Goal: Information Seeking & Learning: Learn about a topic

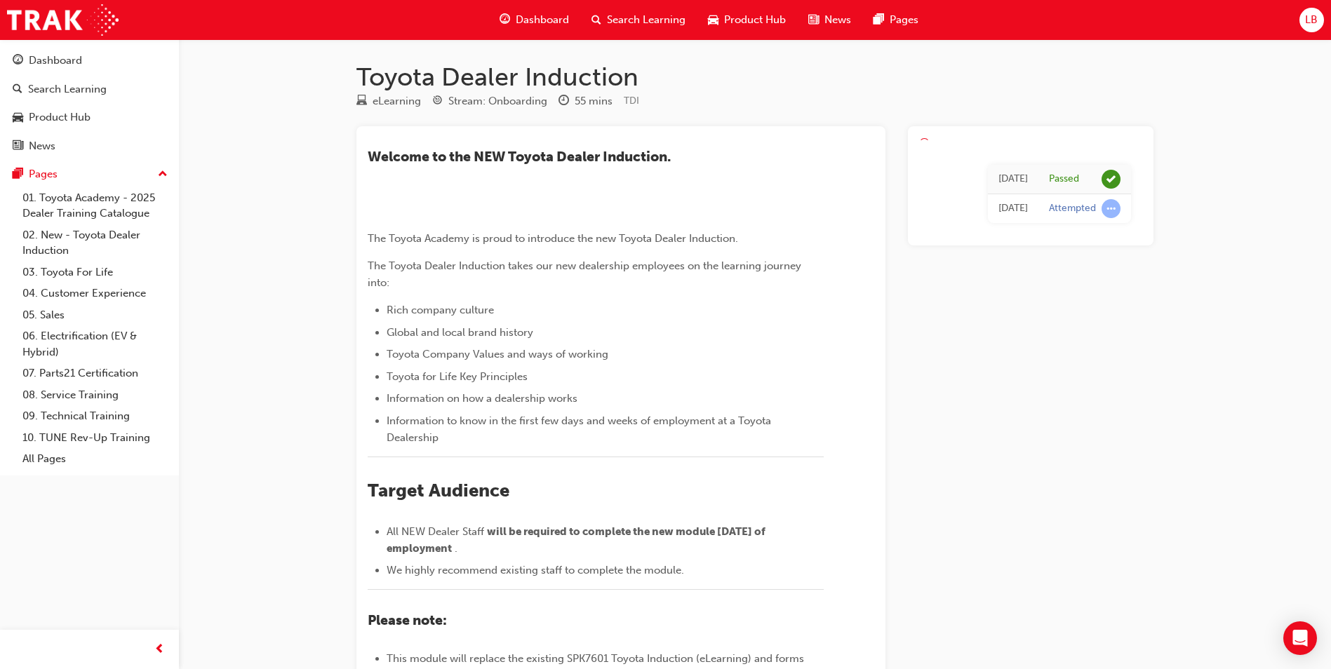
click at [610, 16] on span "Search Learning" at bounding box center [646, 20] width 79 height 16
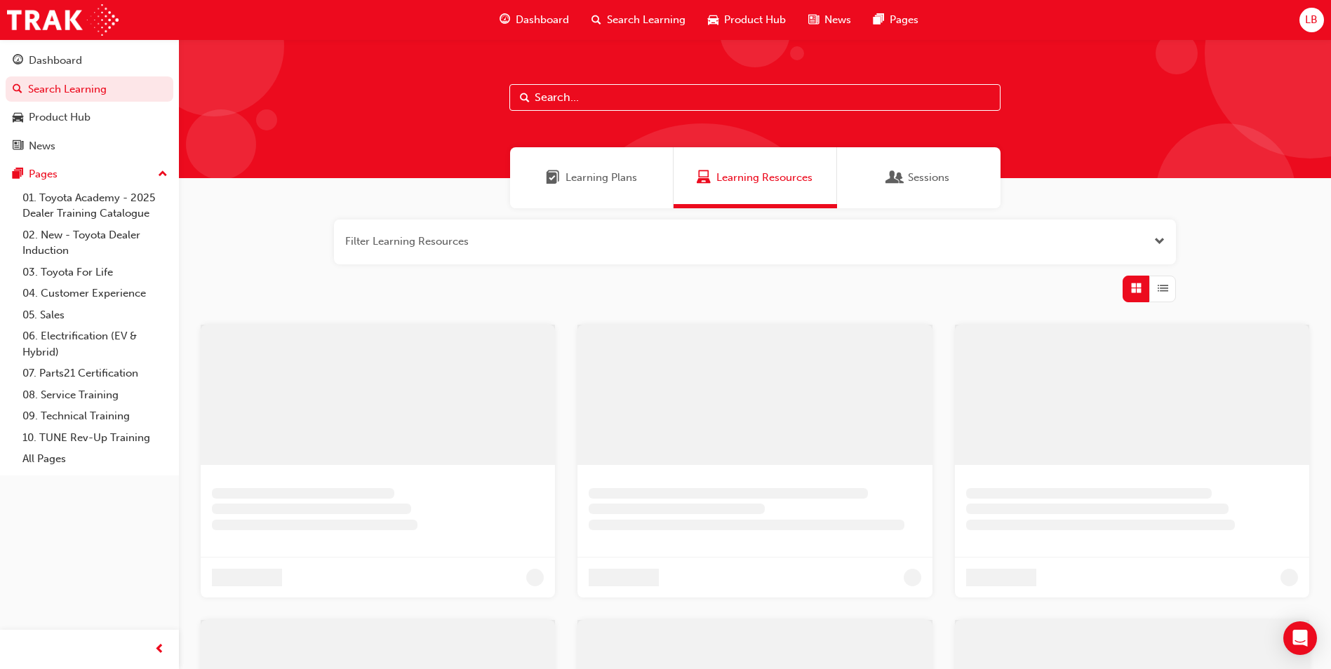
click at [602, 96] on input "text" at bounding box center [754, 97] width 491 height 27
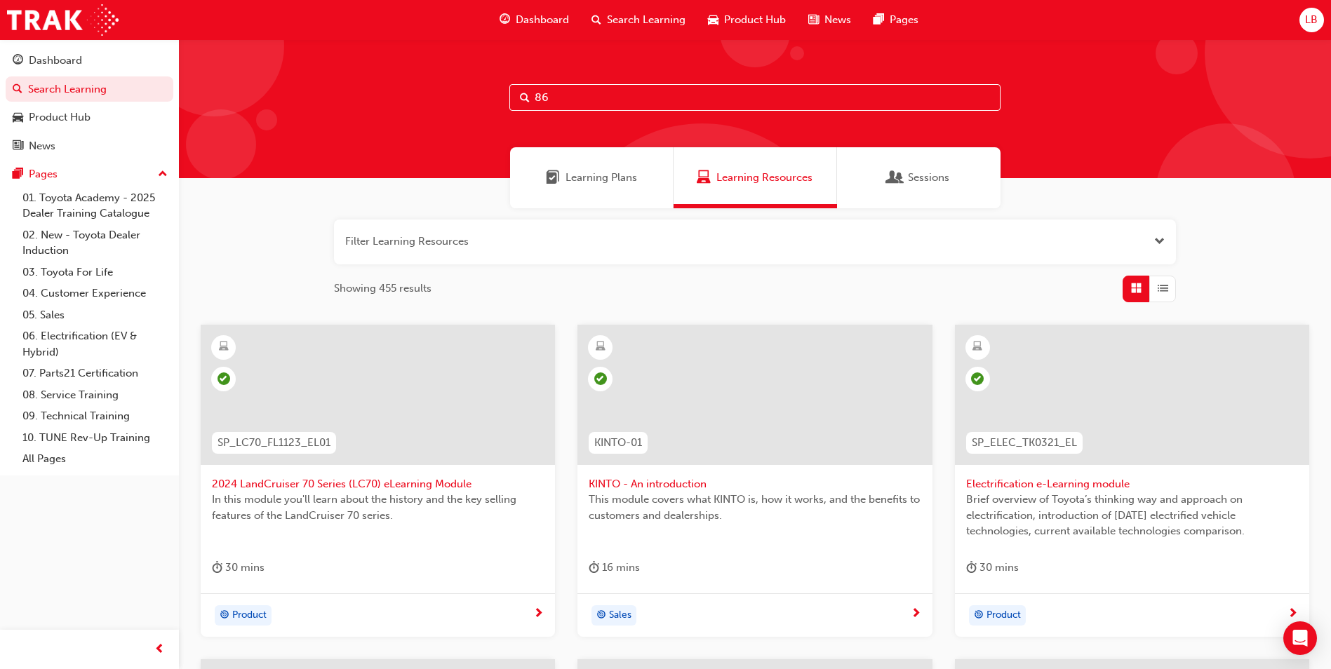
type input "86"
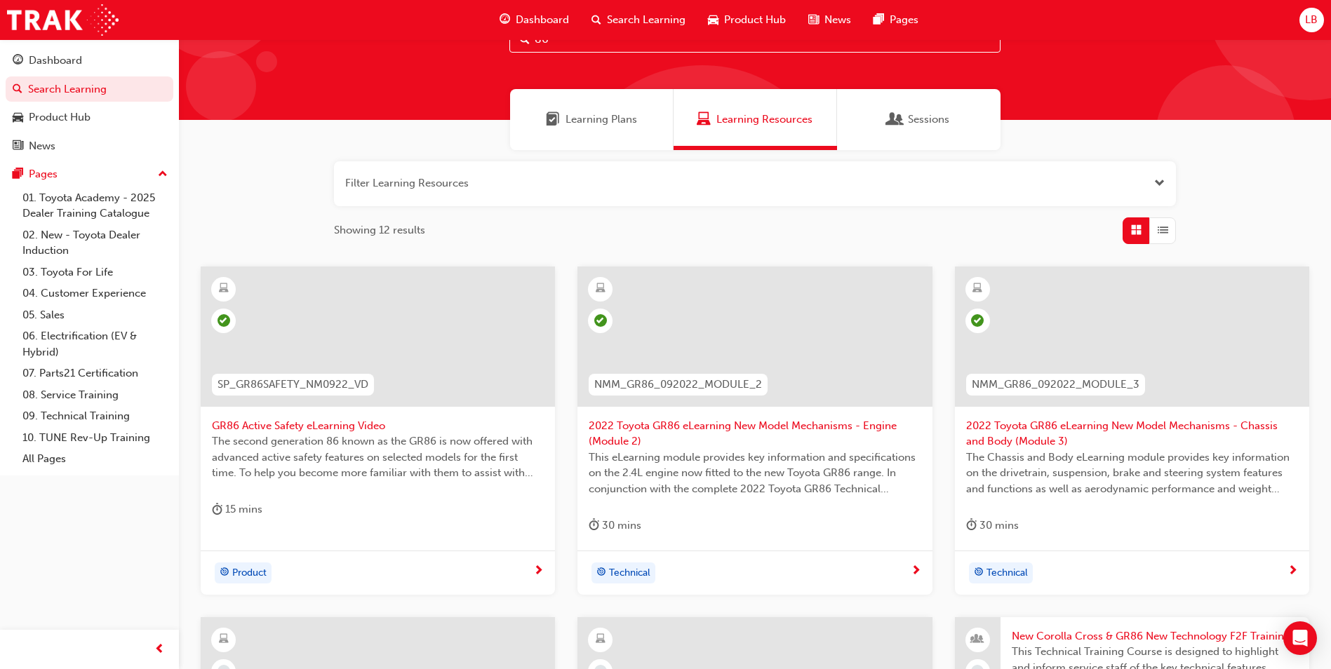
scroll to position [351, 0]
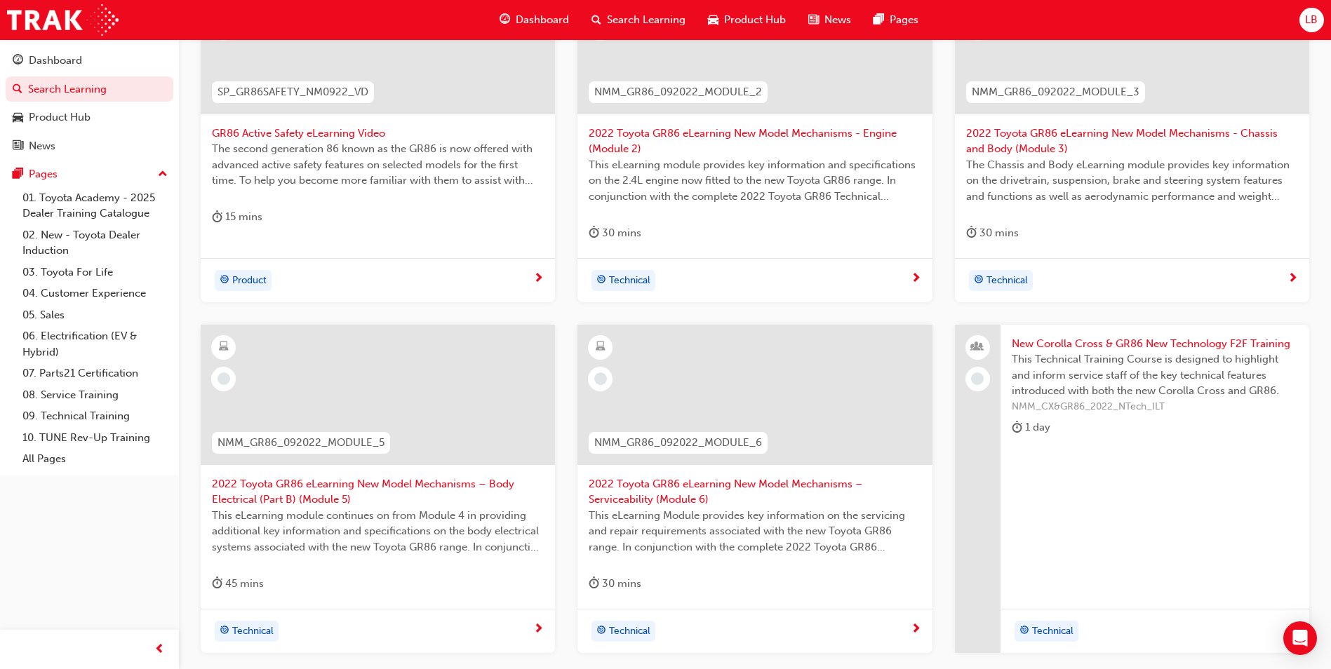
click at [337, 495] on span "2022 Toyota GR86 eLearning New Model Mechanisms – Body Electrical (Part B) (Mod…" at bounding box center [378, 492] width 332 height 32
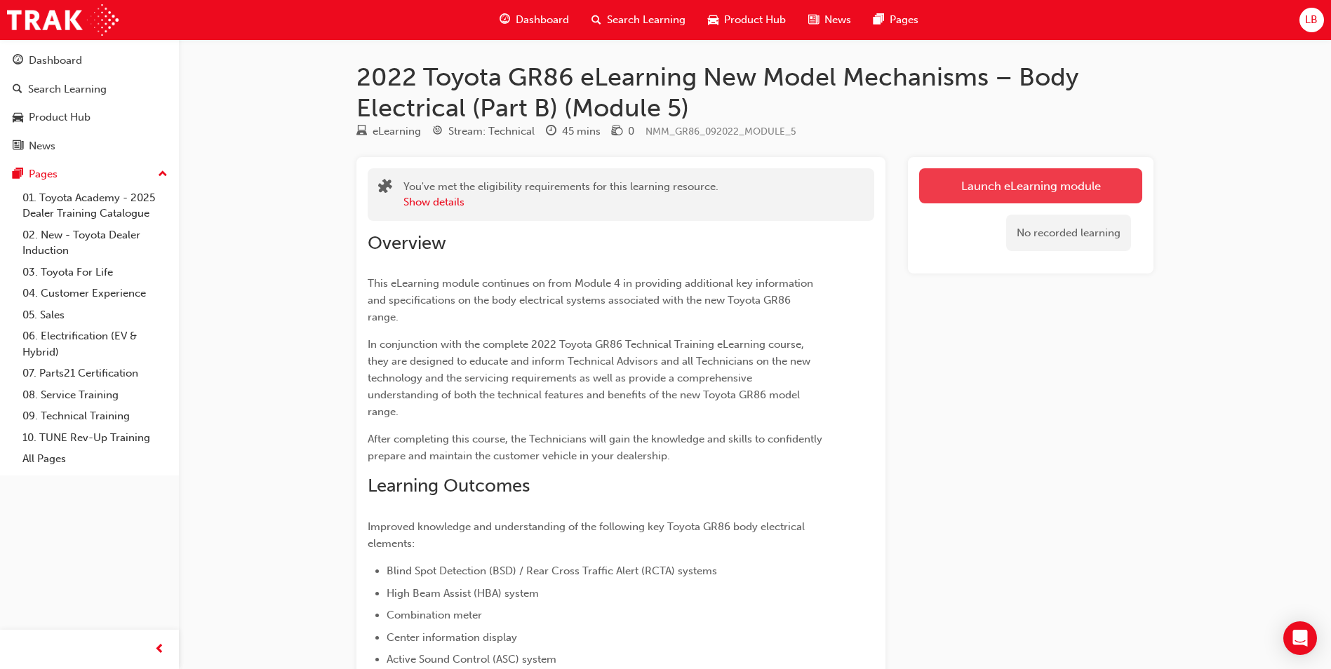
click at [933, 186] on link "Launch eLearning module" at bounding box center [1030, 185] width 223 height 35
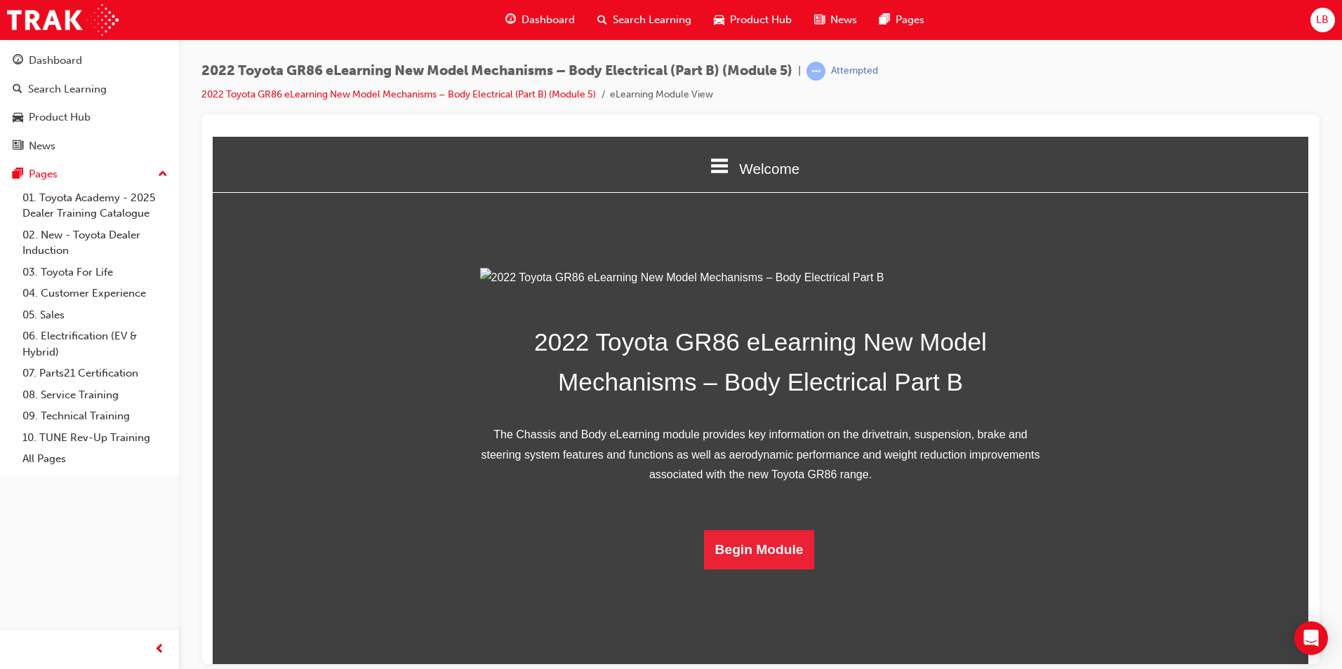
scroll to position [201, 0]
click at [770, 569] on button "Begin Module" at bounding box center [759, 549] width 111 height 39
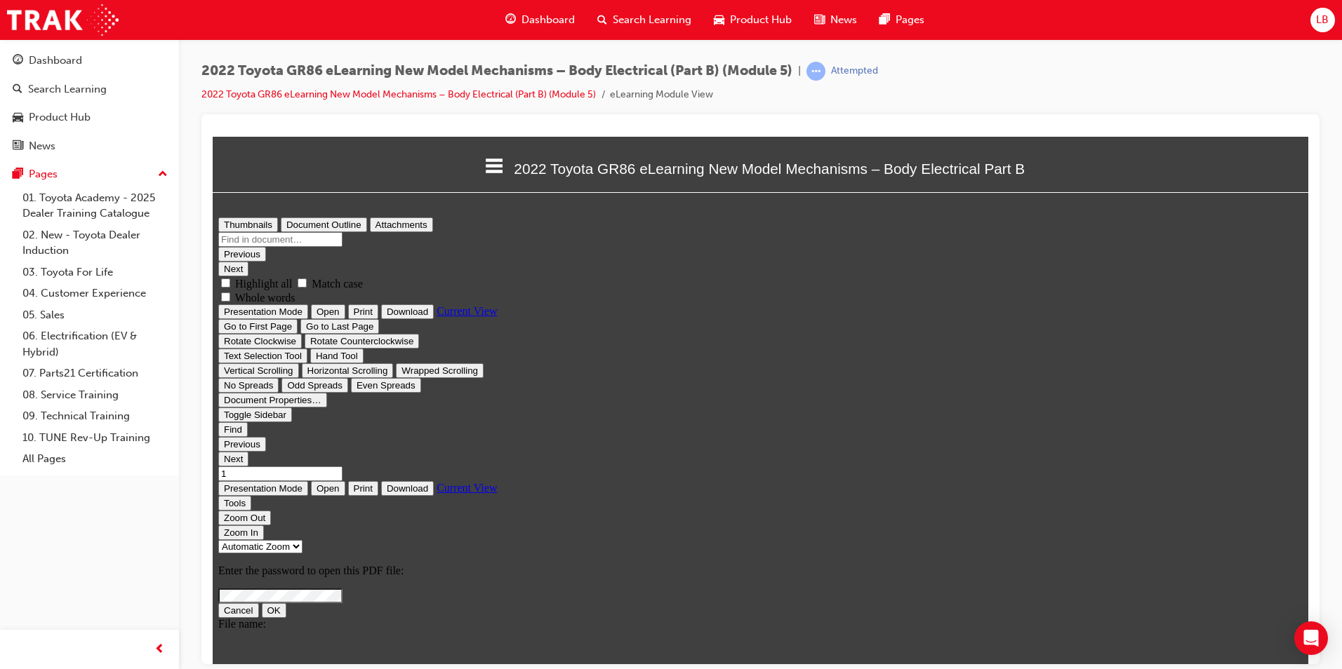
scroll to position [0, 0]
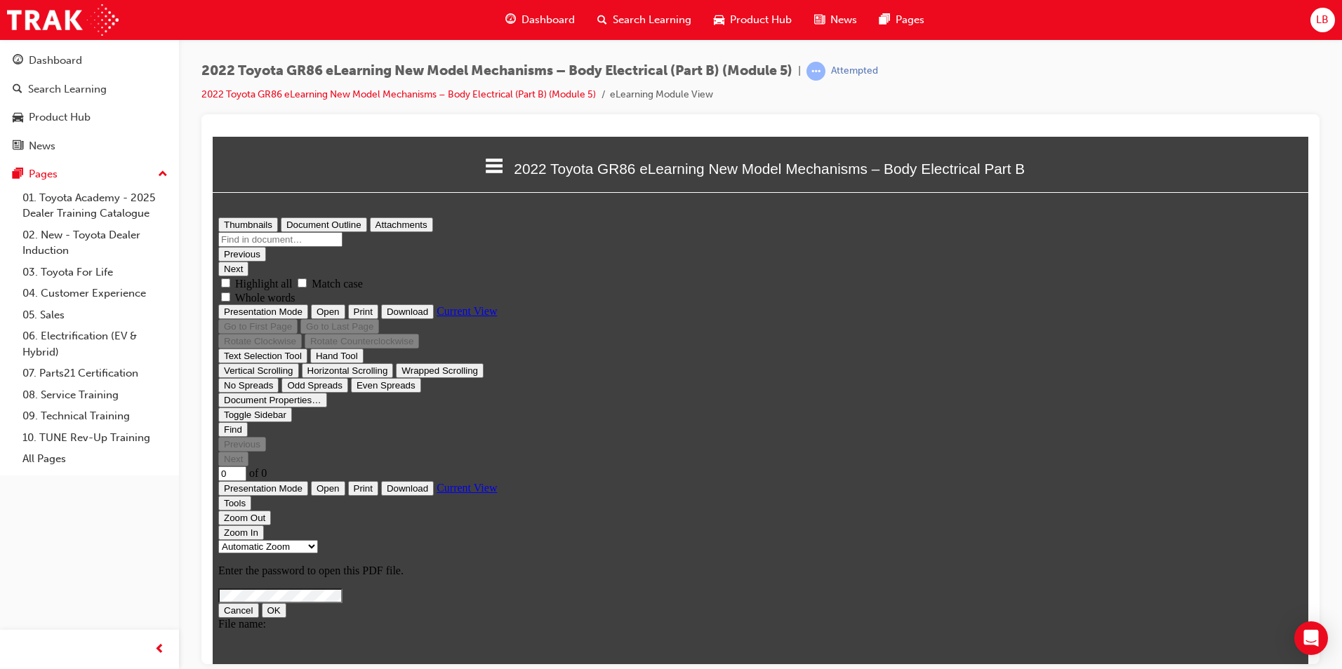
type input "1"
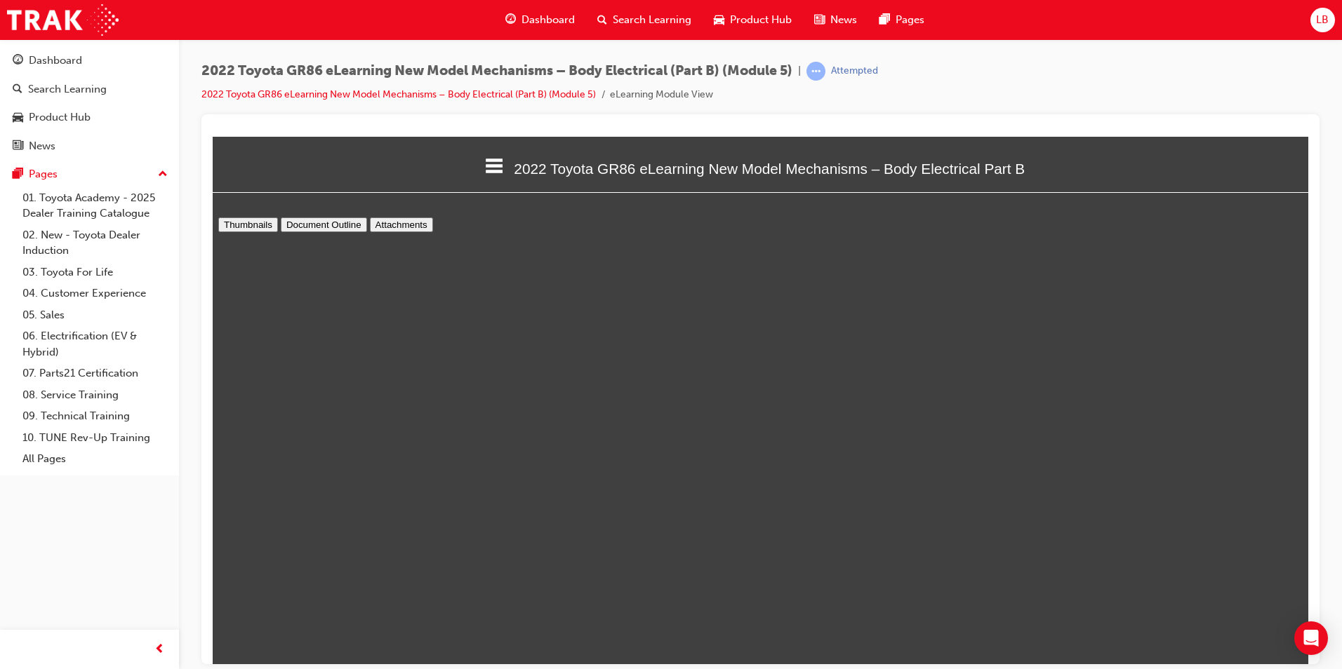
scroll to position [7, 0]
select select "custom"
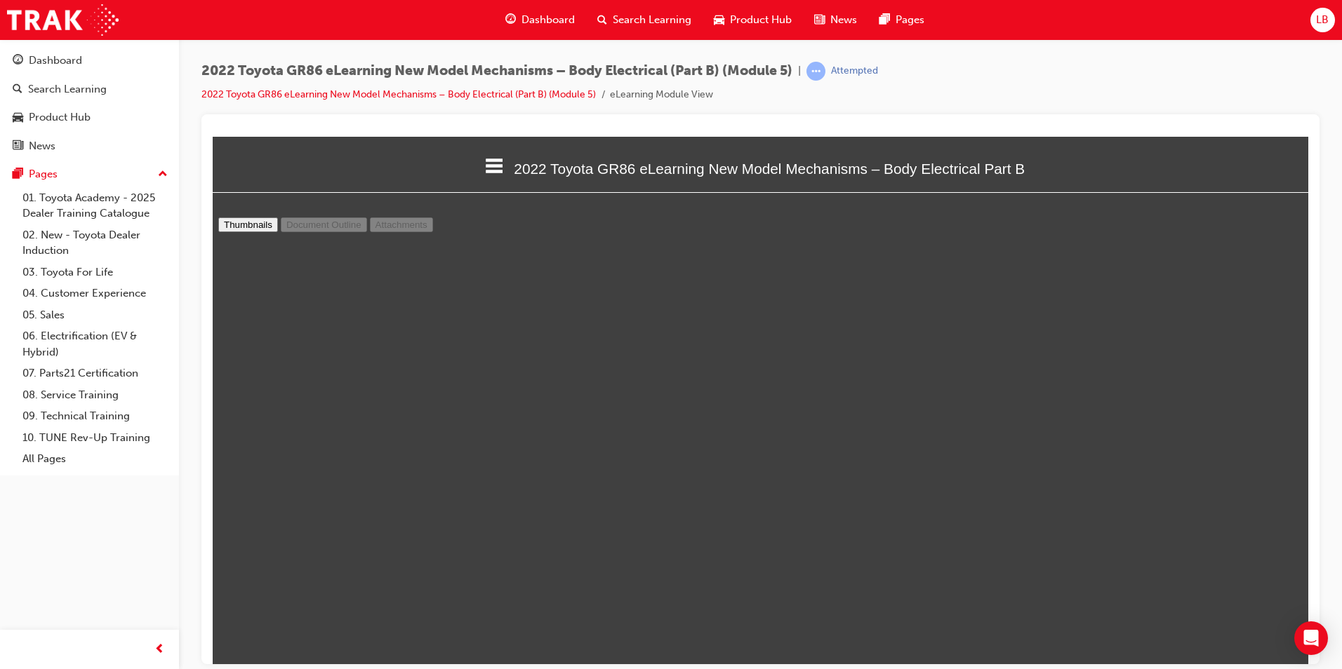
type input "2"
select select "custom"
type input "3"
select select "custom"
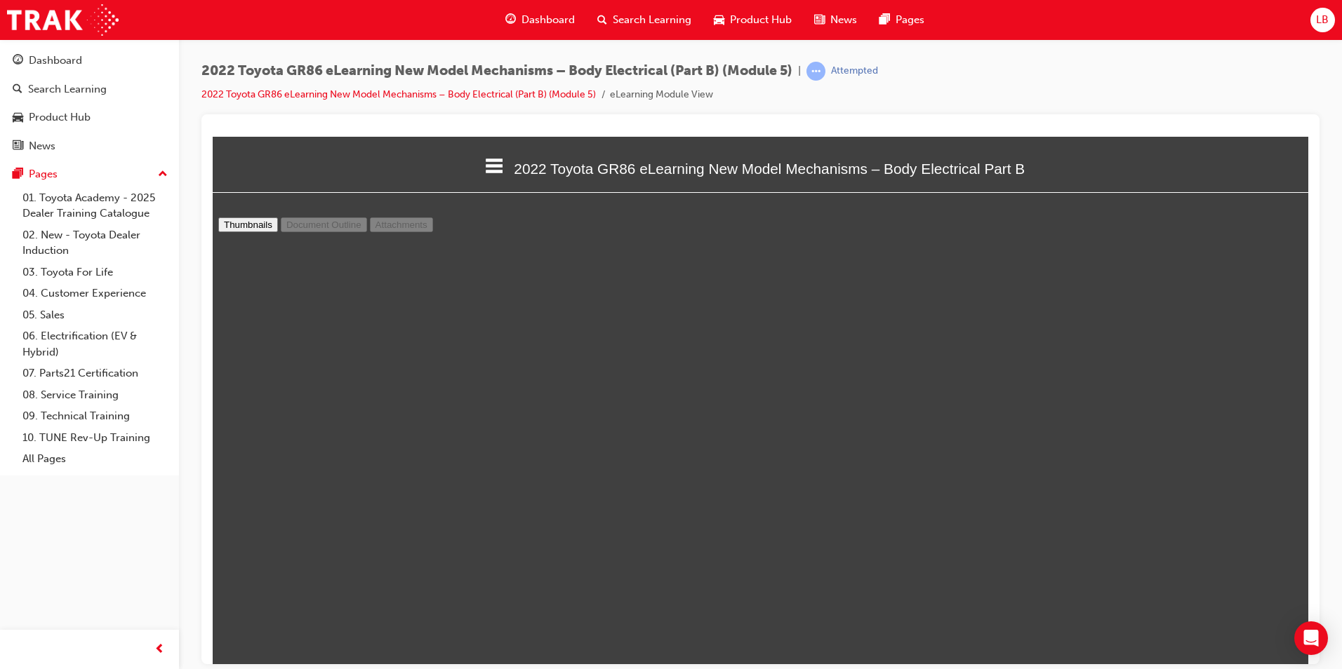
scroll to position [1410, 0]
type input "2"
select select "custom"
type input "1"
select select "custom"
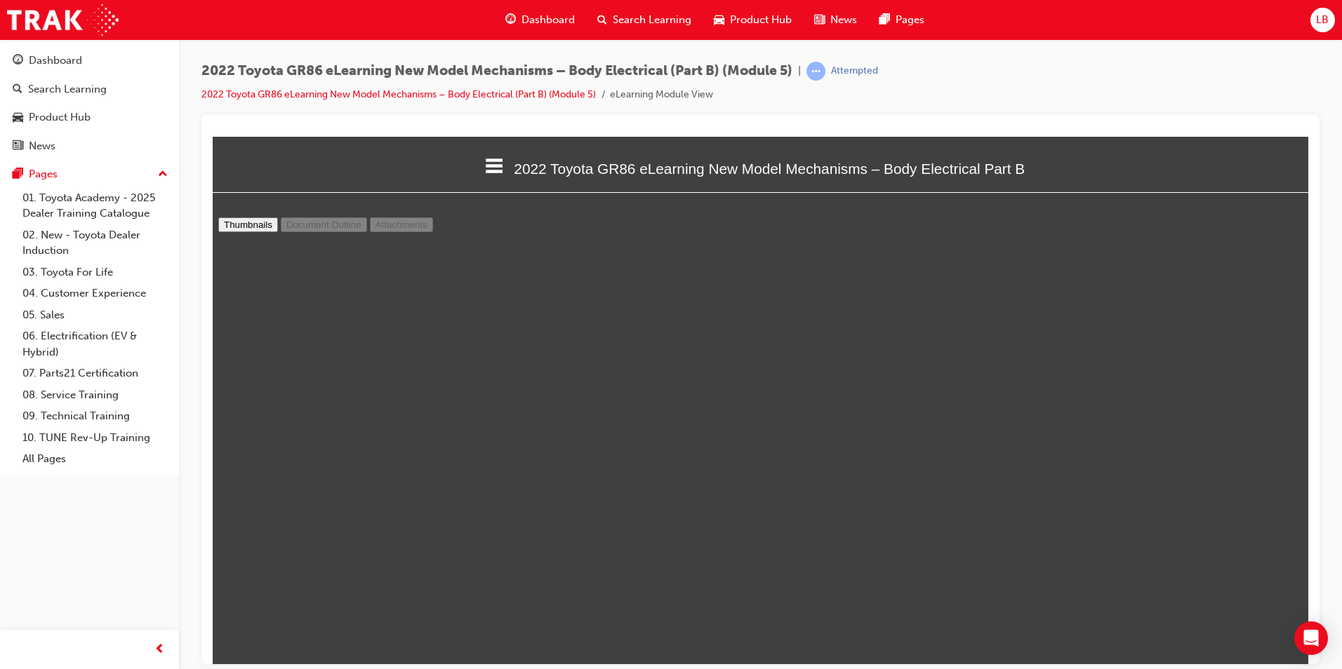
scroll to position [0, 0]
type input "2"
select select "custom"
click at [159, 642] on span "prev-icon" at bounding box center [159, 650] width 11 height 18
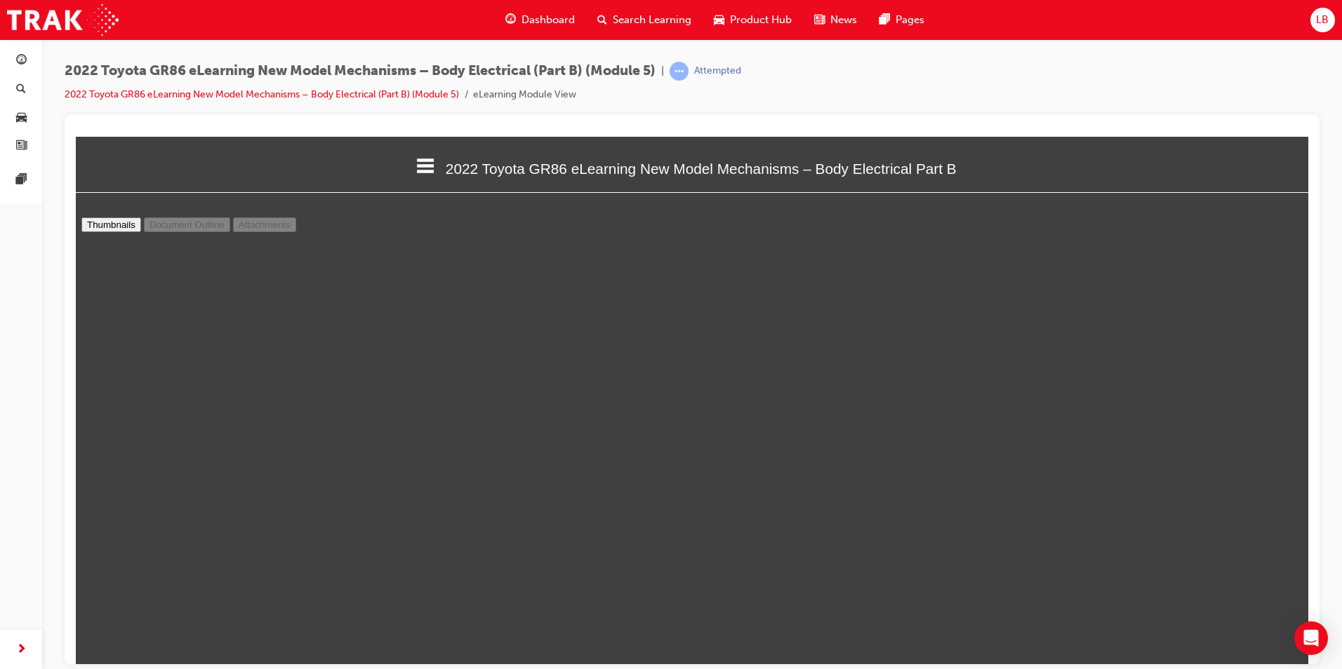
scroll to position [534, 1243]
click at [18, 653] on span "next-icon" at bounding box center [21, 650] width 11 height 18
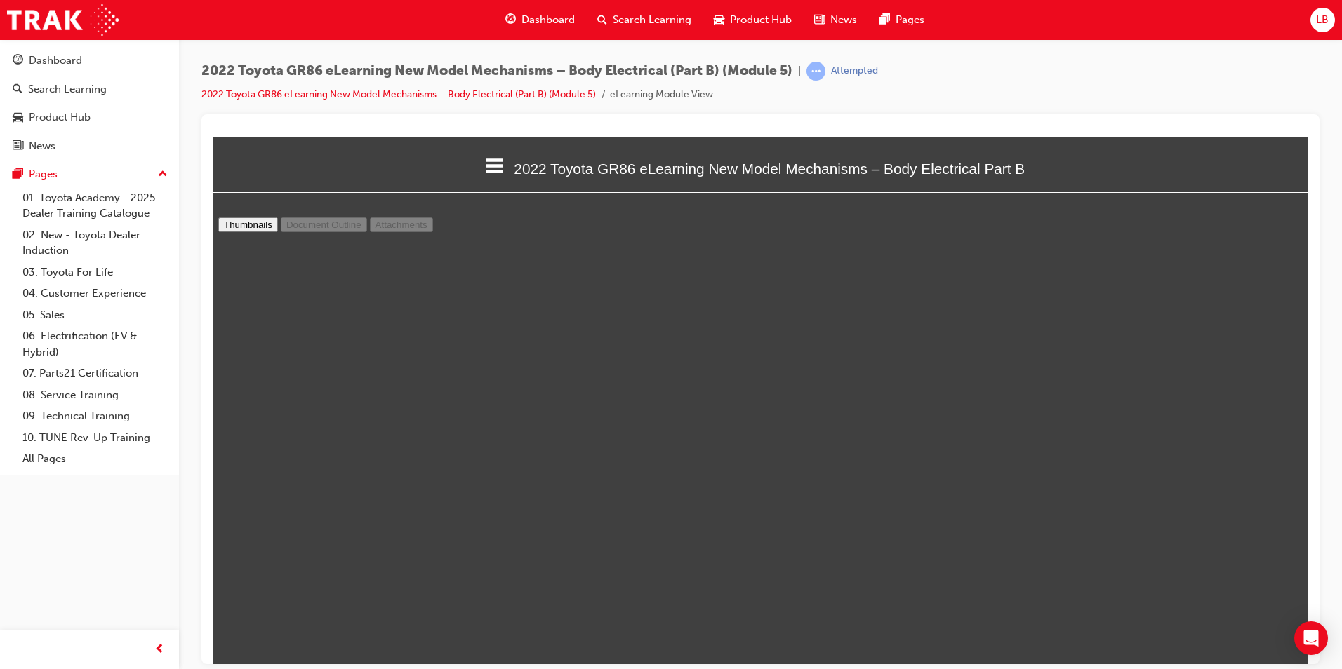
type input "3"
select select "custom"
type input "2"
select select "custom"
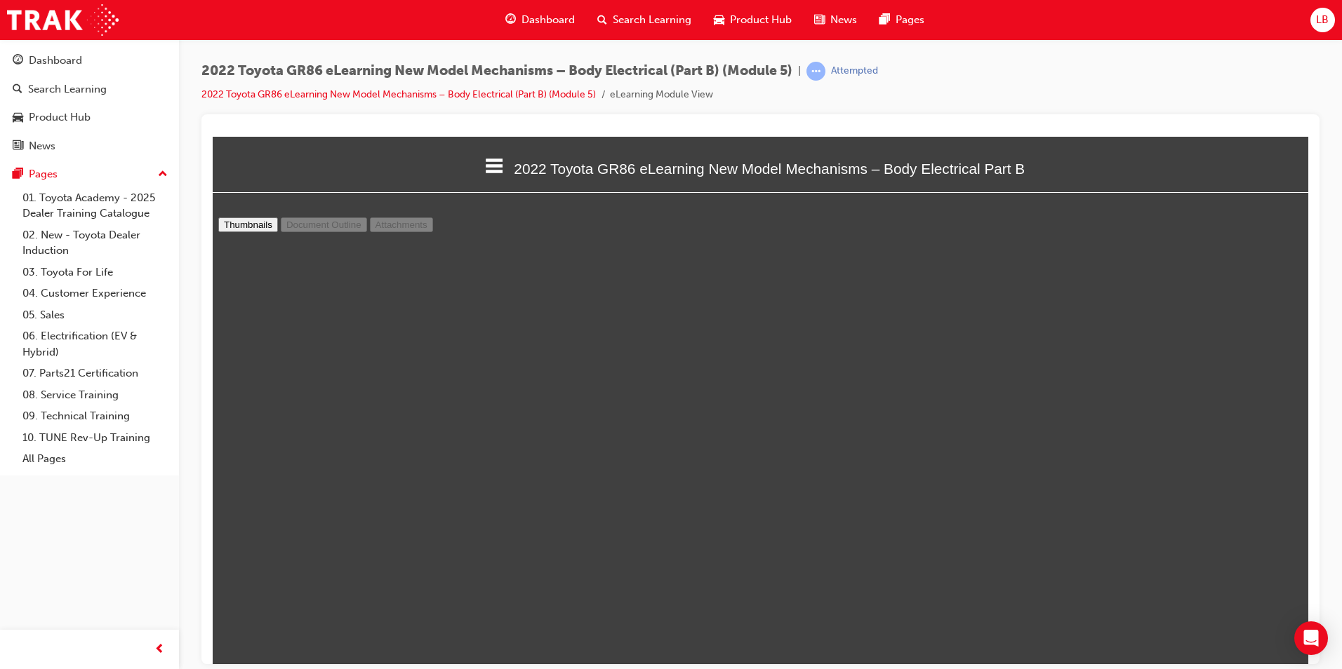
type input "3"
select select "custom"
type input "4"
select select "custom"
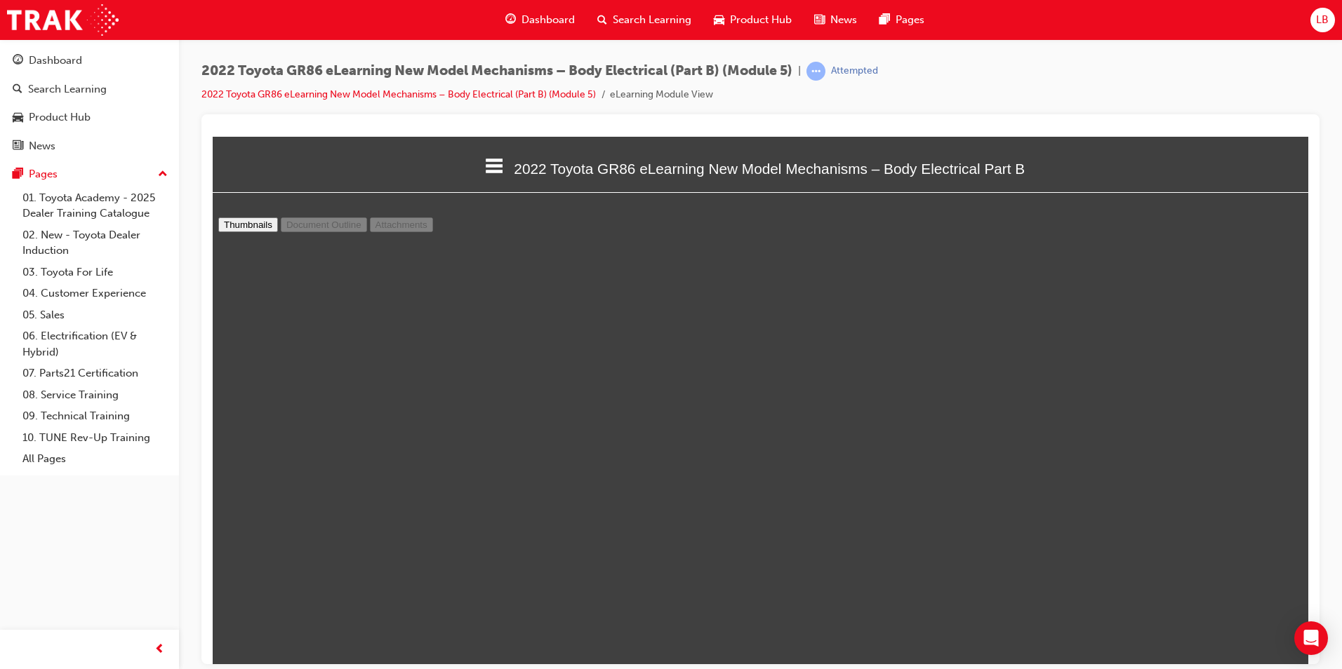
scroll to position [2105, 0]
type input "3"
select select "custom"
type input "4"
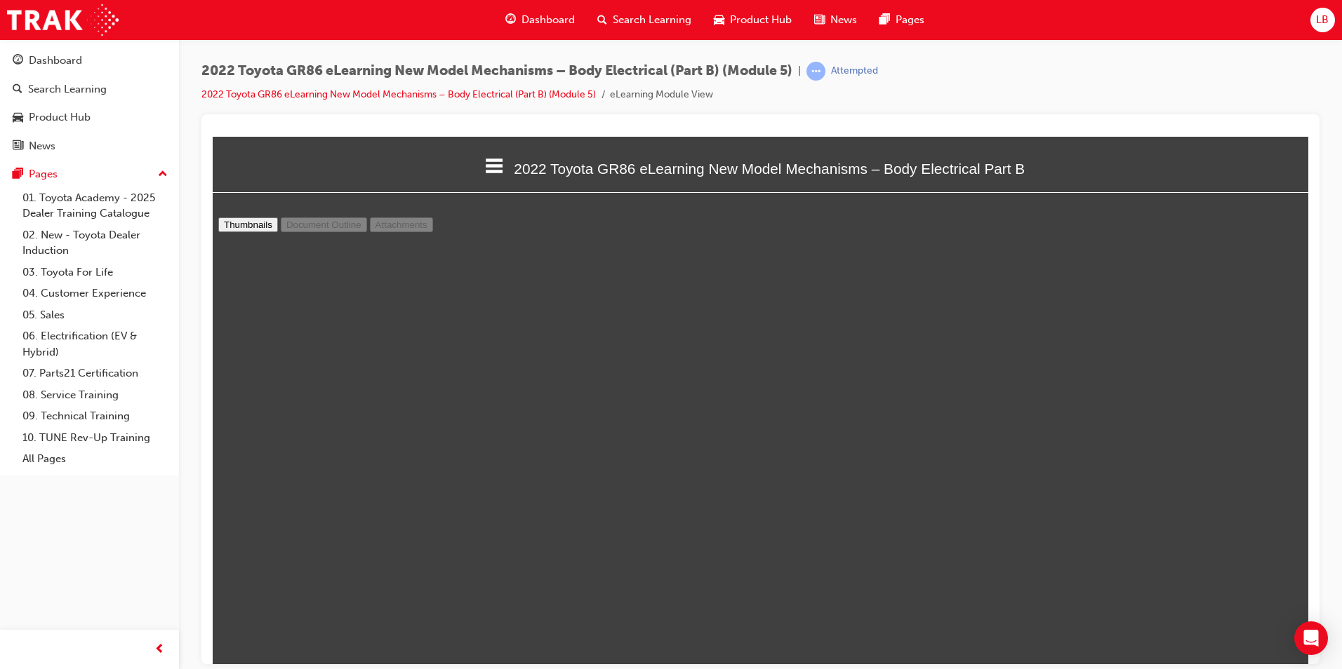
select select "custom"
type input "5"
select select "custom"
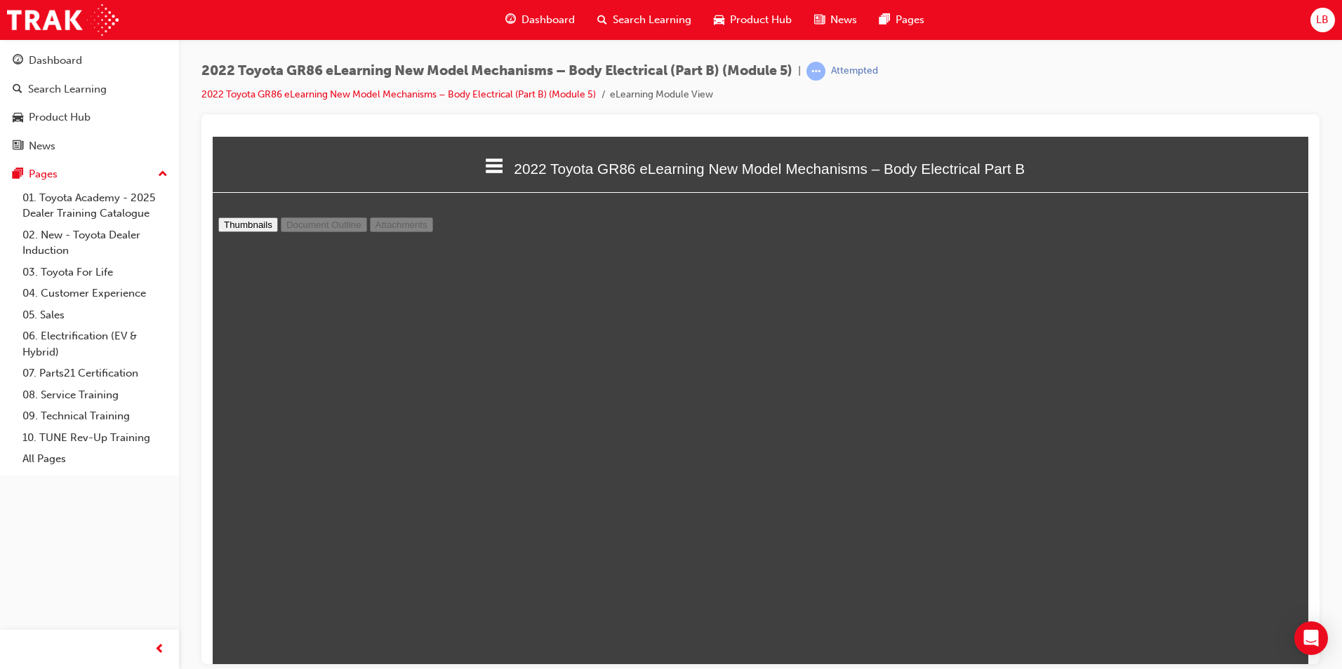
type input "4"
select select "custom"
type input "5"
select select "custom"
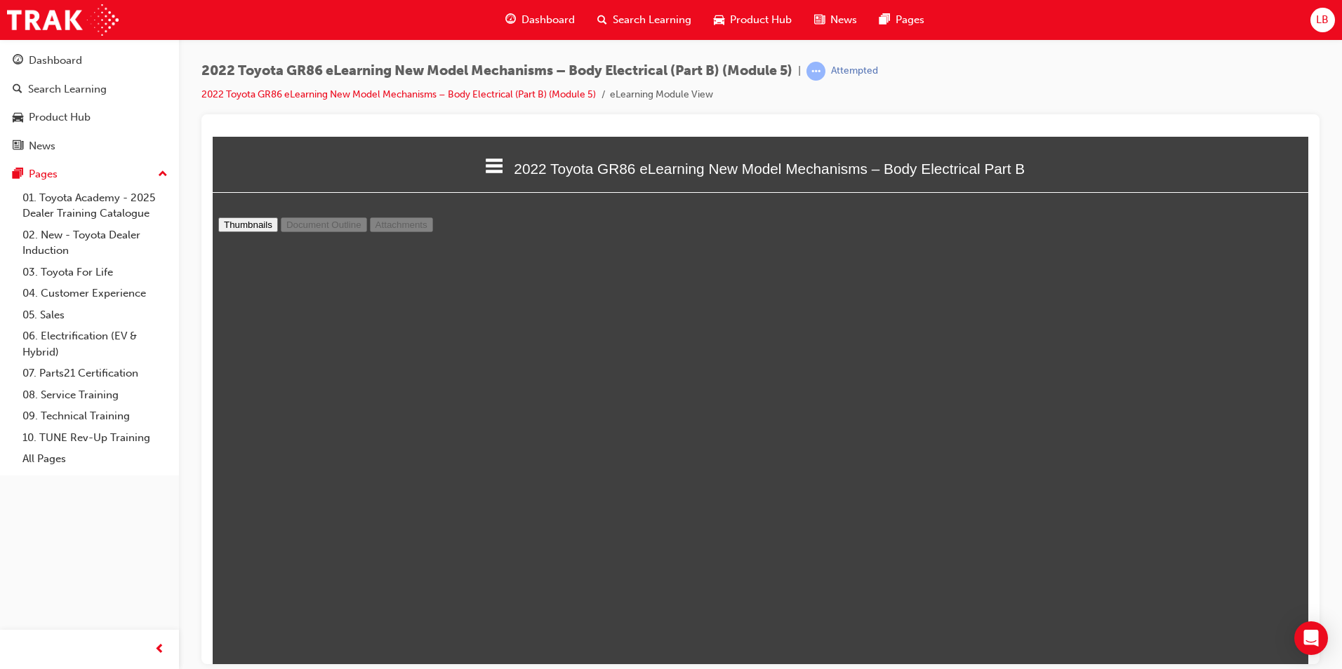
scroll to position [2807, 0]
type input "6"
select select "custom"
type input "7"
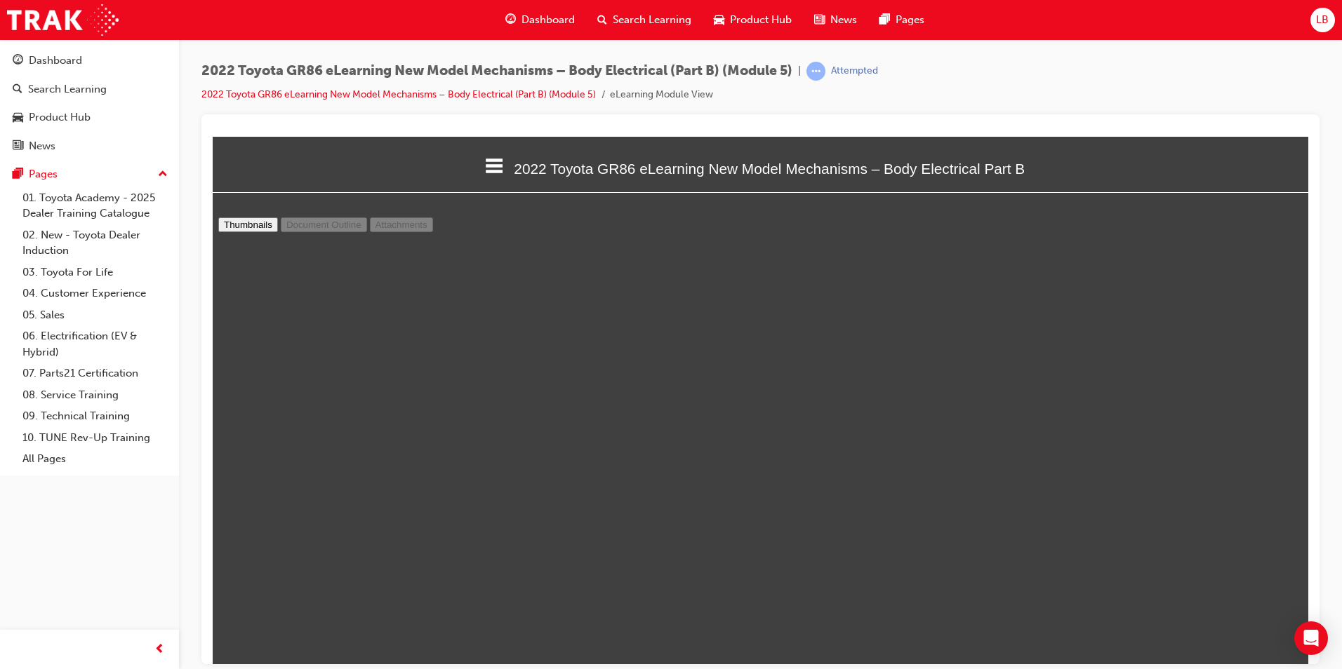
select select "custom"
type input "8"
select select "custom"
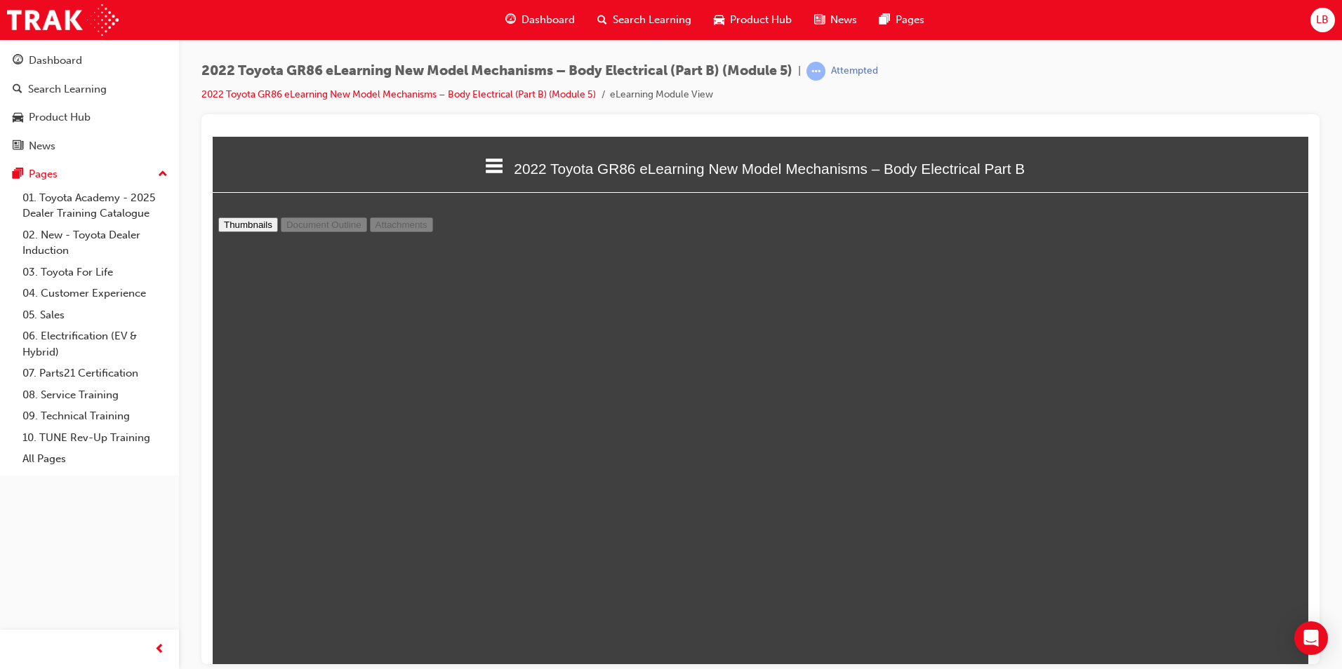
type input "9"
select select "custom"
type input "10"
select select "custom"
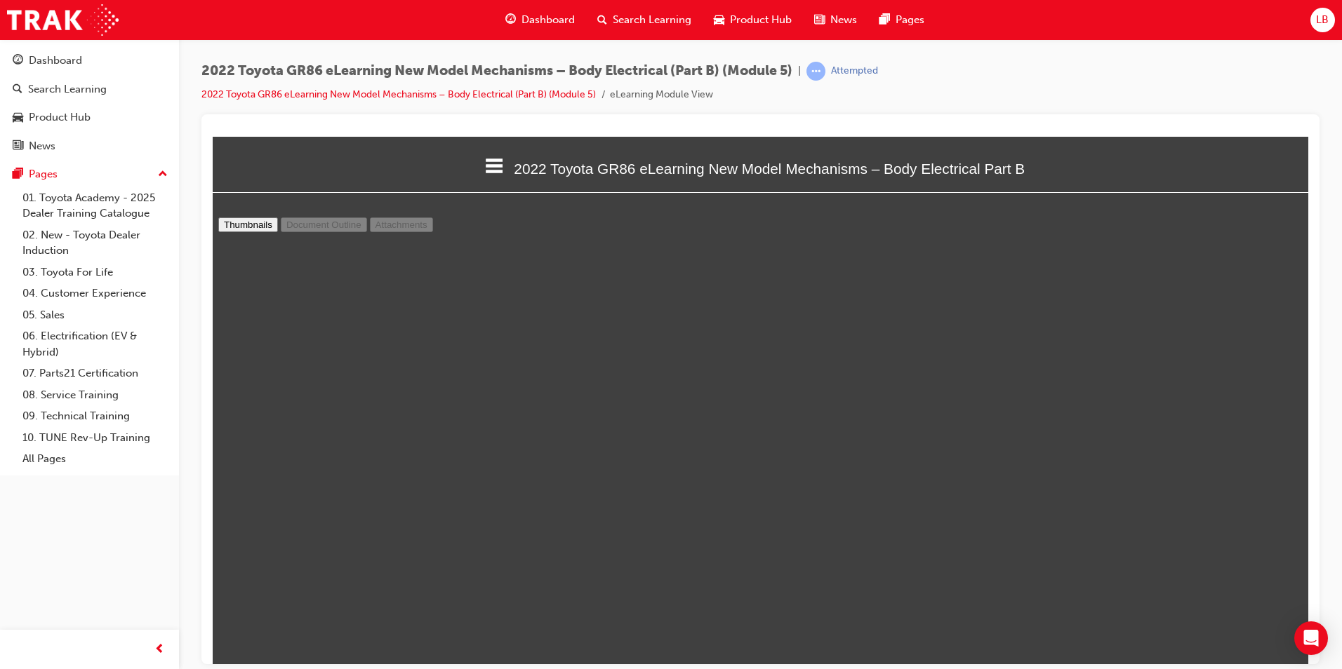
scroll to position [5894, 0]
type input "11"
select select "custom"
type input "12"
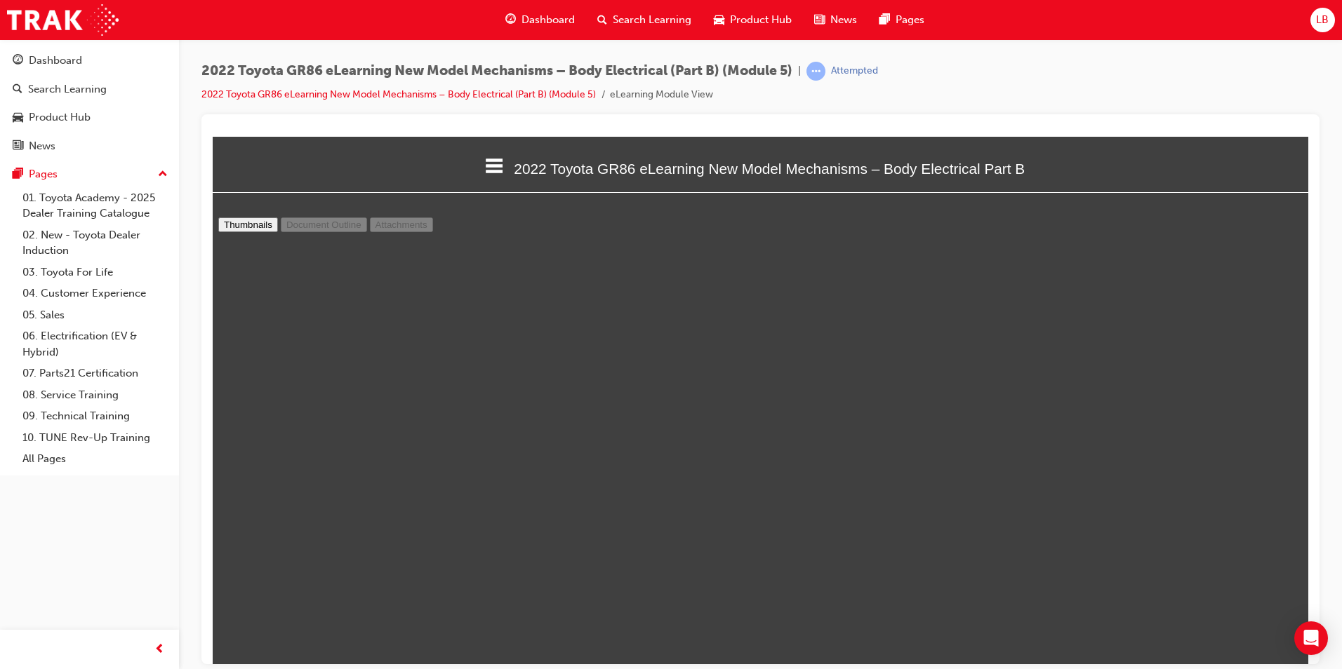
select select "custom"
type input "13"
select select "custom"
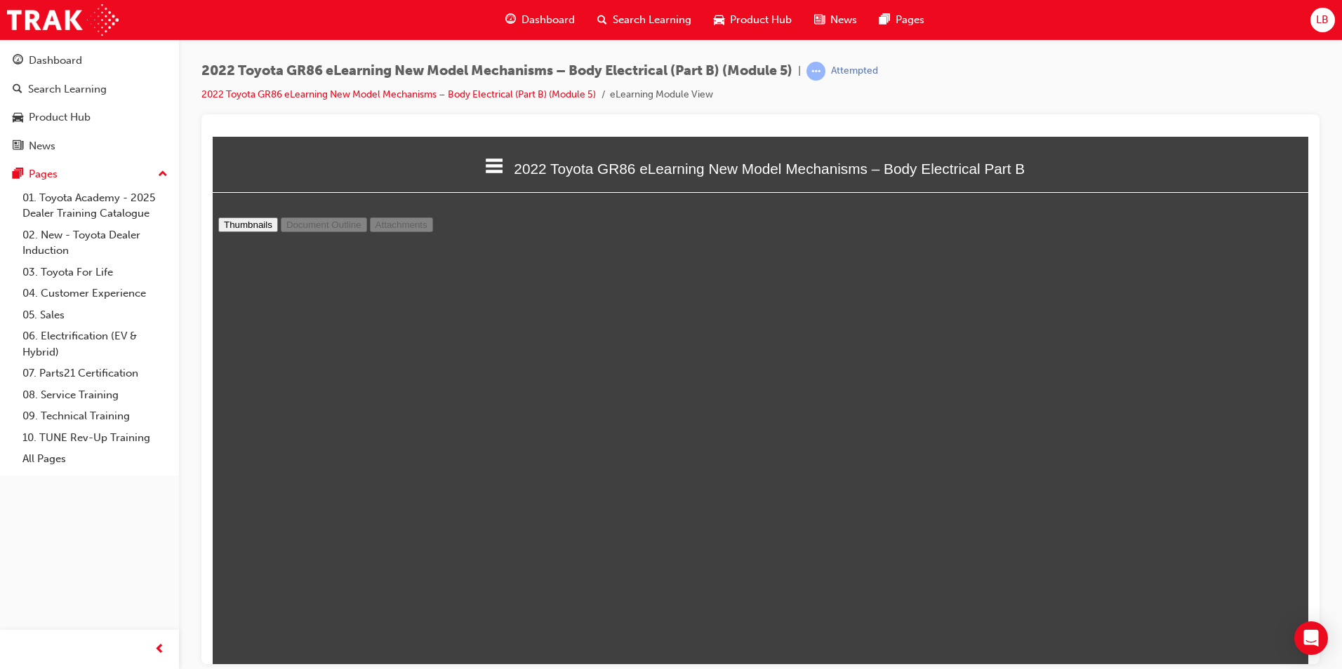
type input "14"
select select "custom"
type input "15"
select select "custom"
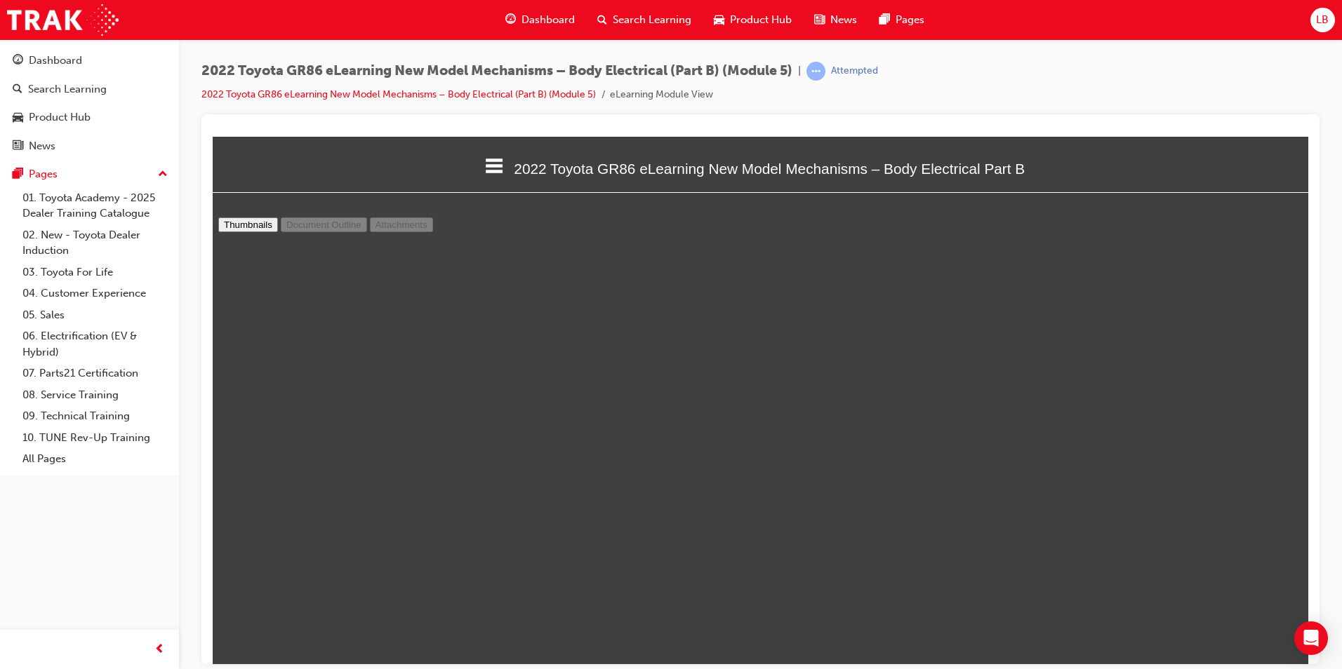
scroll to position [9263, 0]
type input "16"
select select "custom"
type input "17"
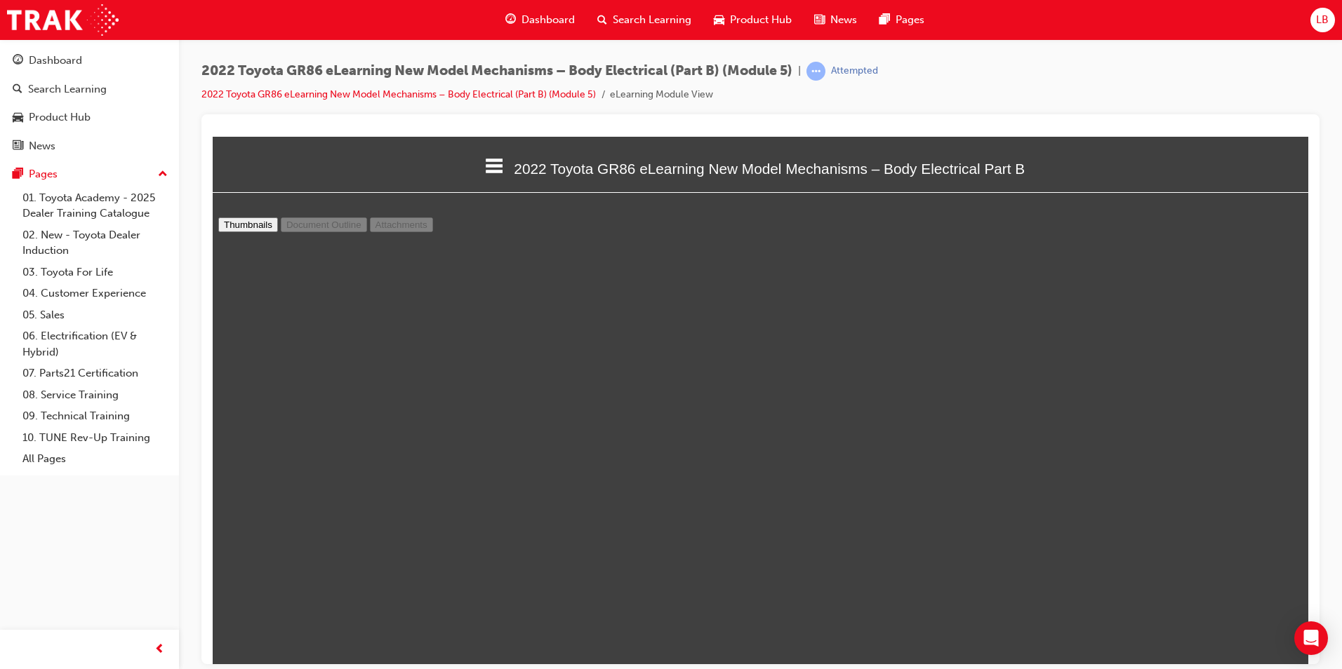
select select "custom"
type input "18"
select select "custom"
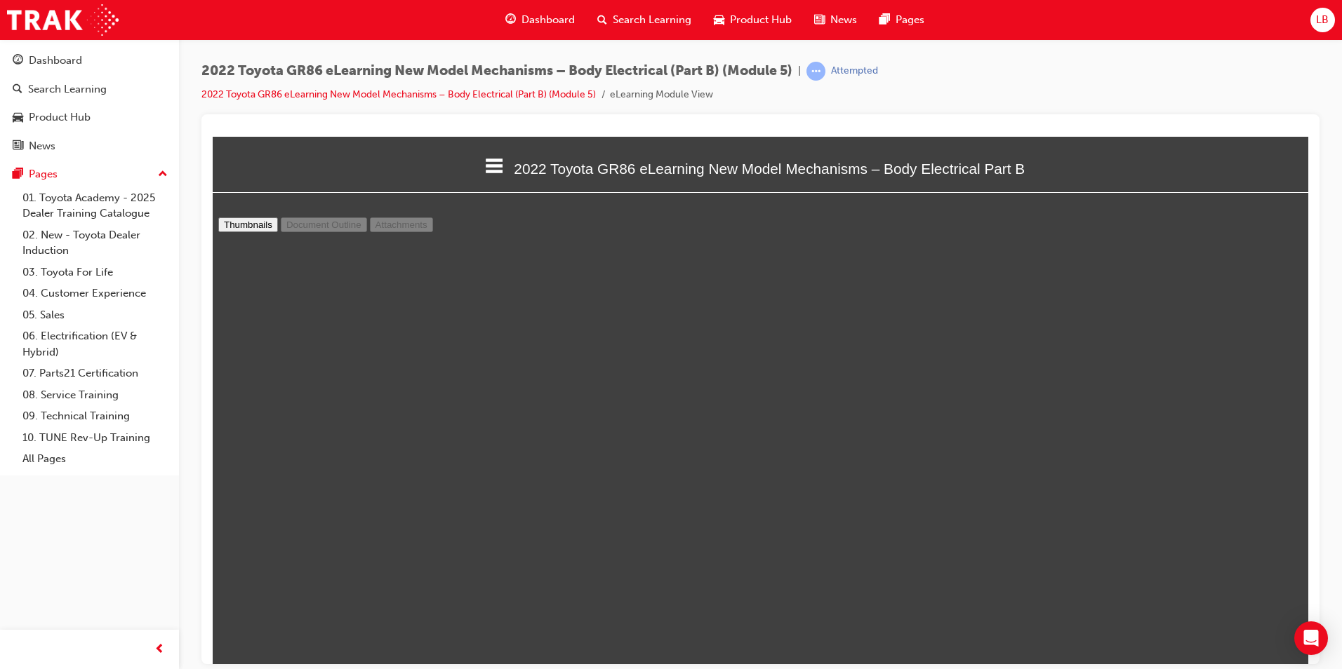
type input "19"
select select "custom"
type input "20"
select select "custom"
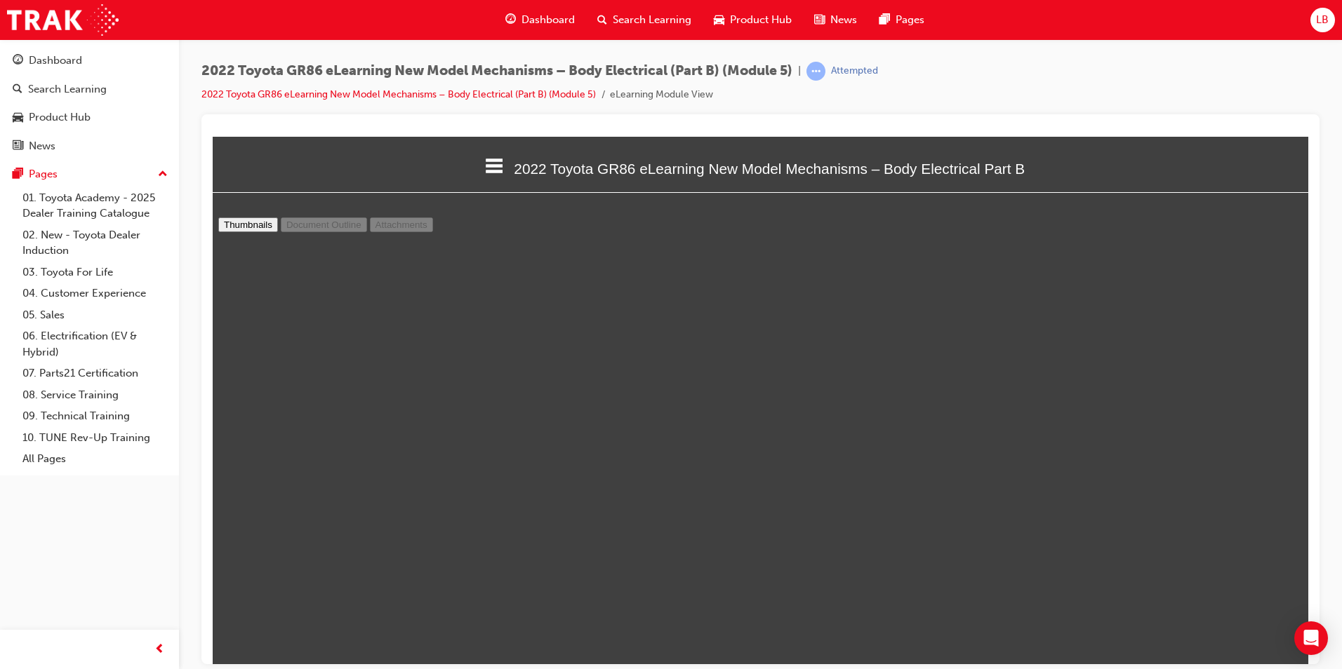
scroll to position [12561, 0]
type input "21"
select select "custom"
type input "22"
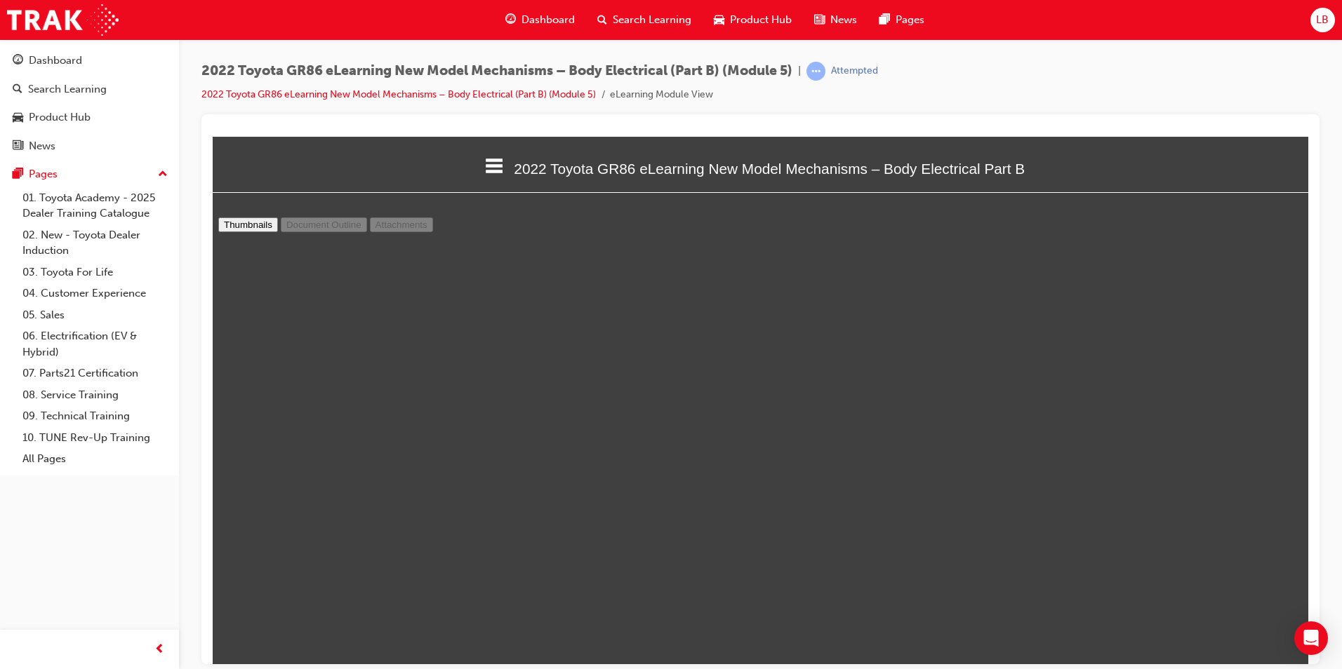
select select "custom"
type input "23"
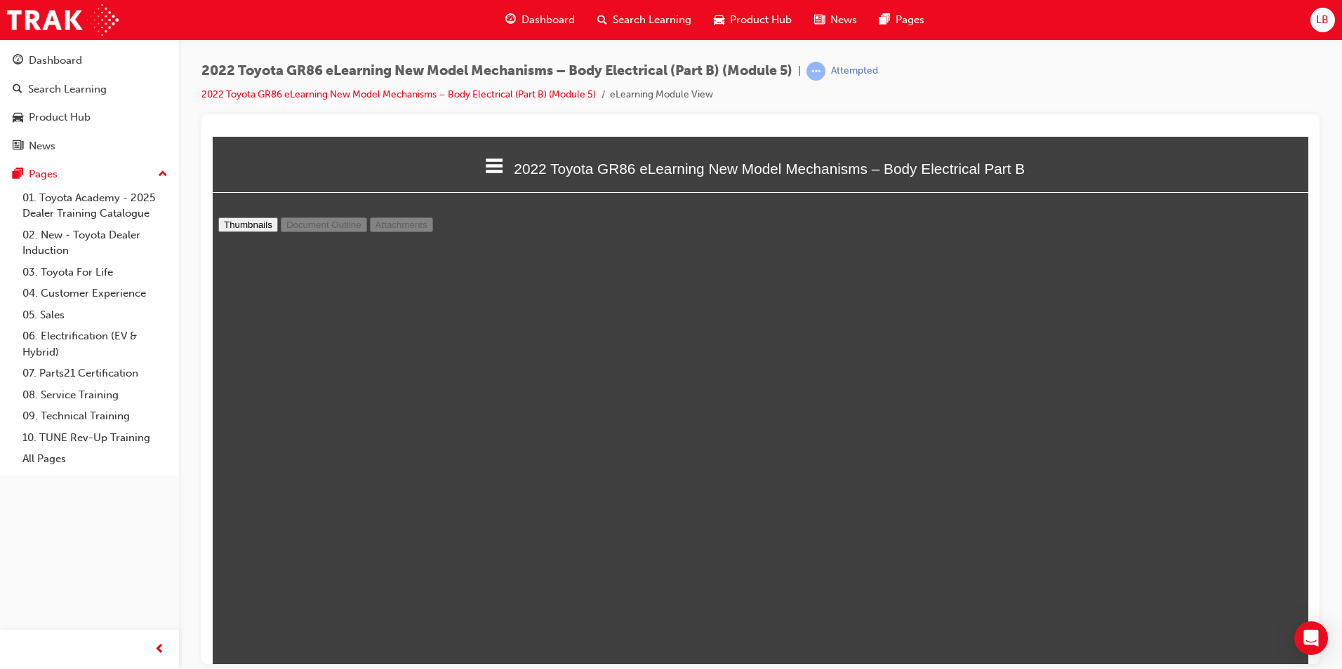
select select "custom"
type input "24"
select select "custom"
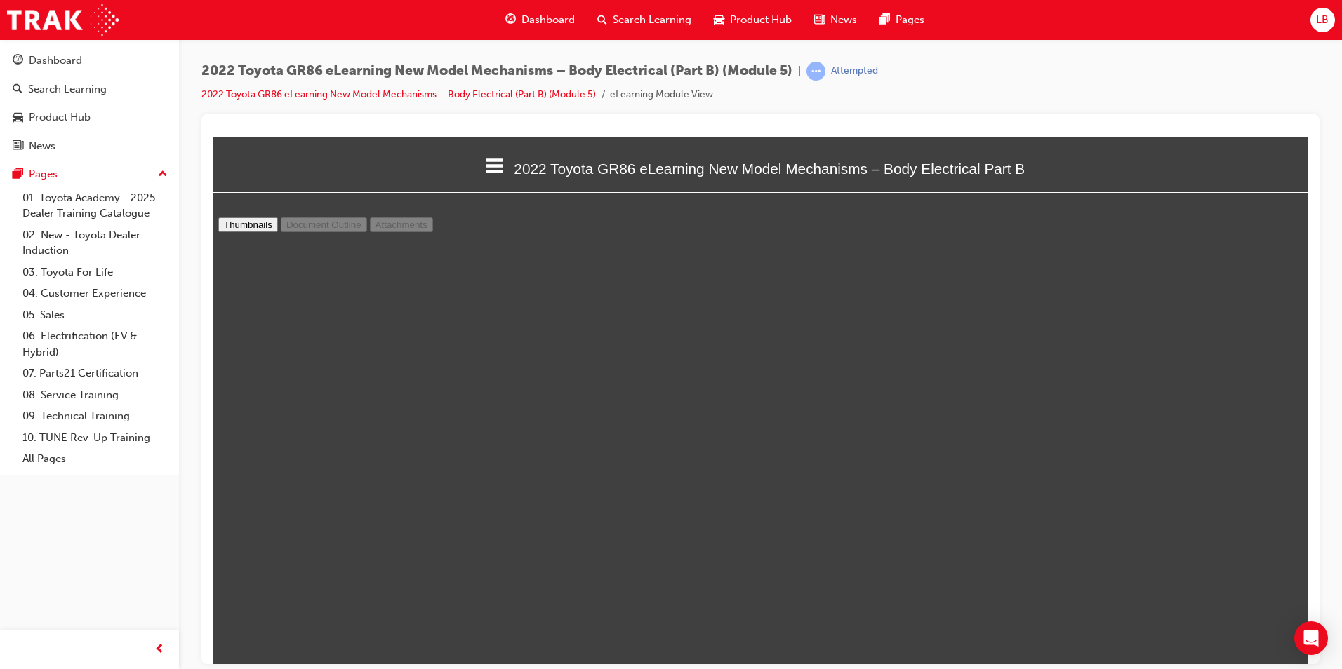
type input "23"
select select "custom"
type input "24"
select select "custom"
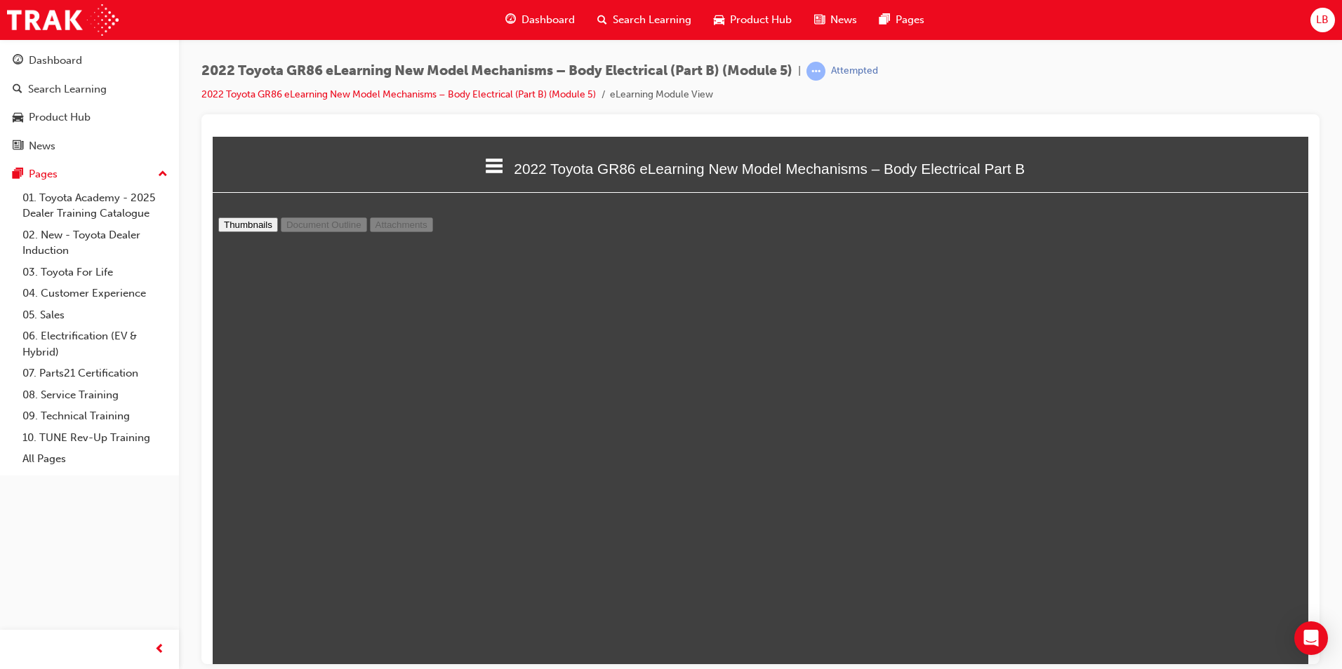
scroll to position [14876, 0]
type input "25"
select select "custom"
type input "26"
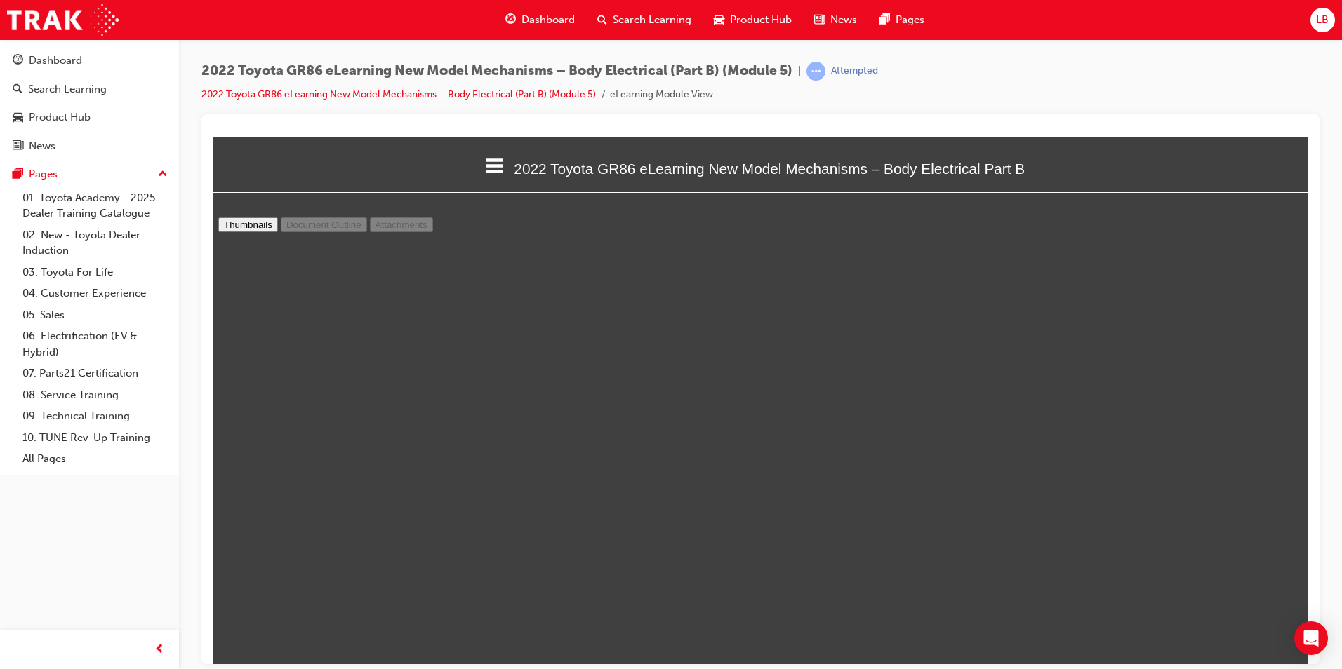
select select "custom"
type input "27"
select select "custom"
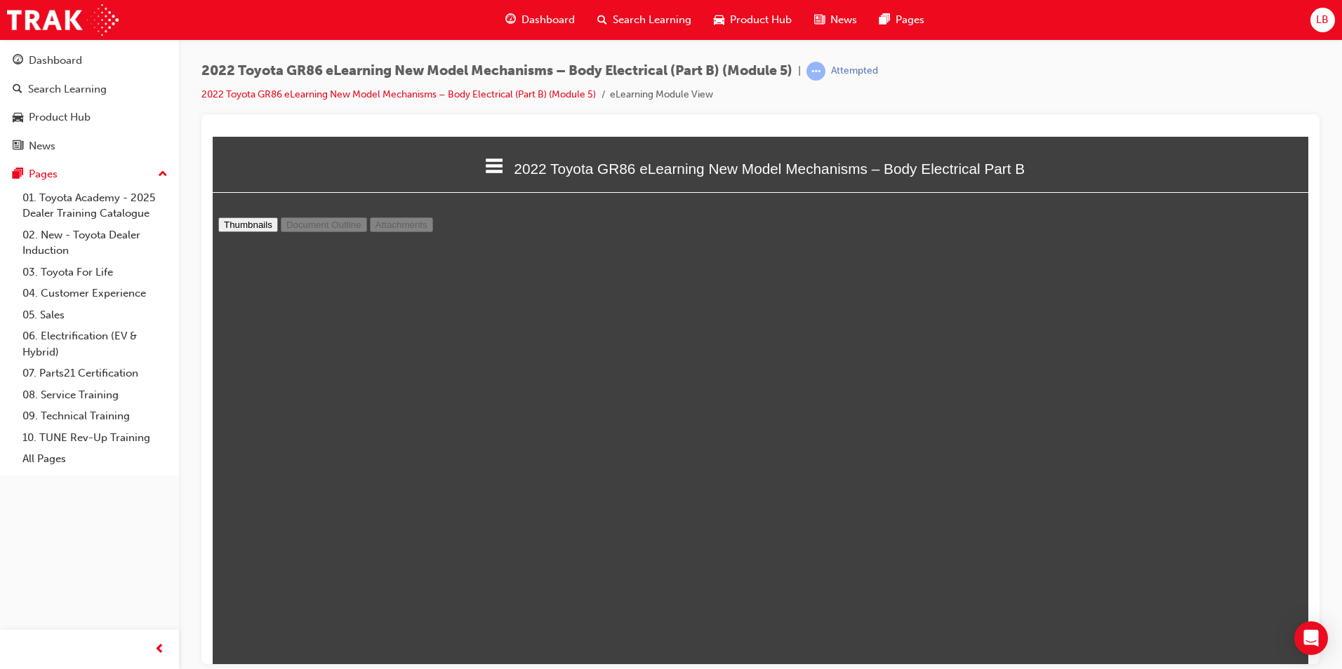
type input "28"
select select "custom"
type input "29"
select select "custom"
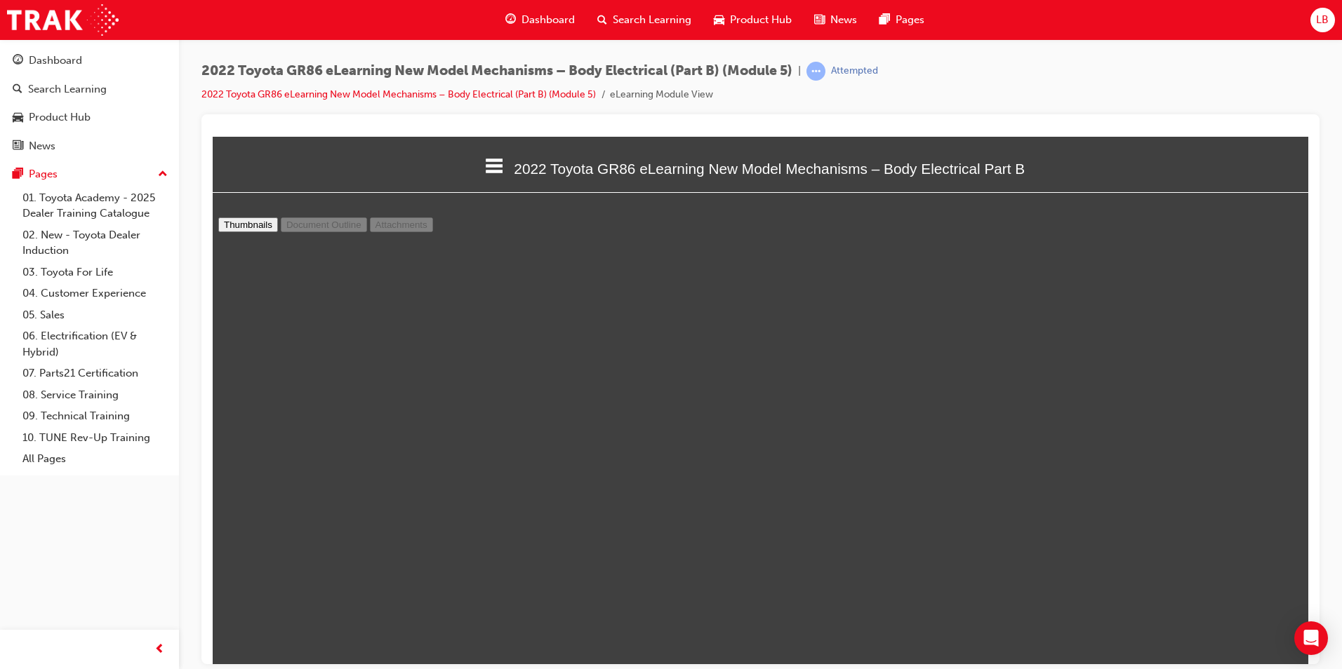
scroll to position [18385, 0]
type input "30"
select select "custom"
type input "31"
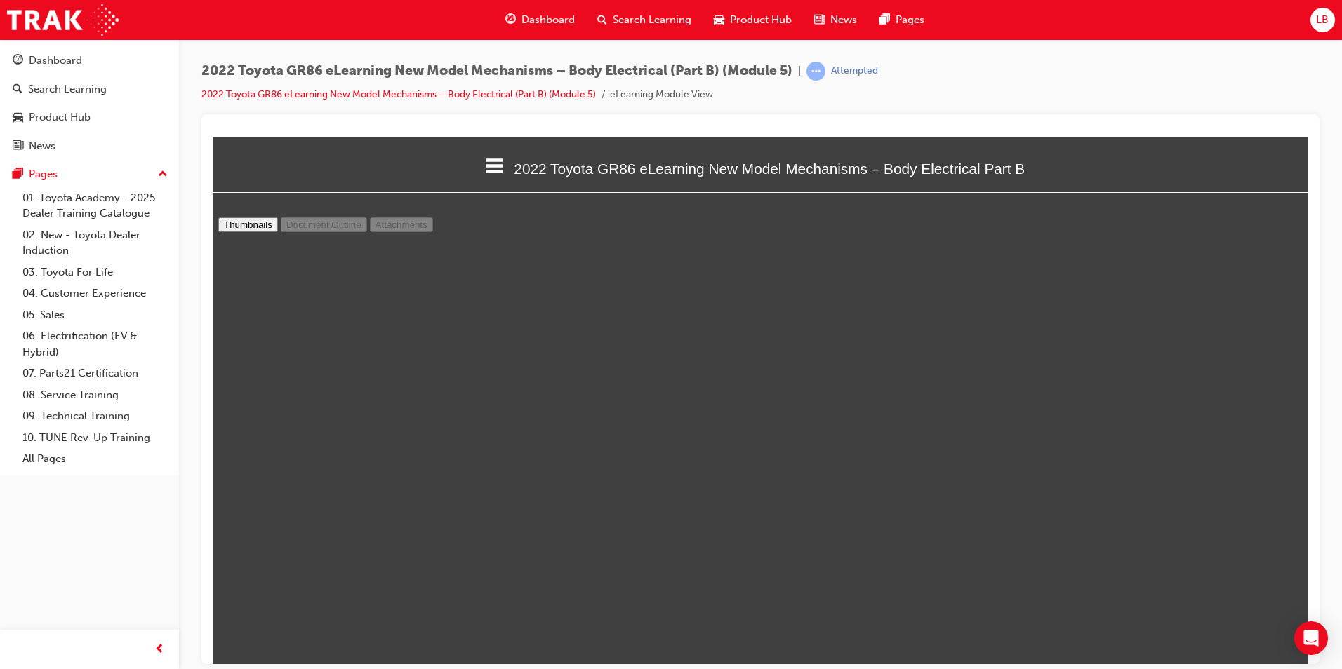
select select "custom"
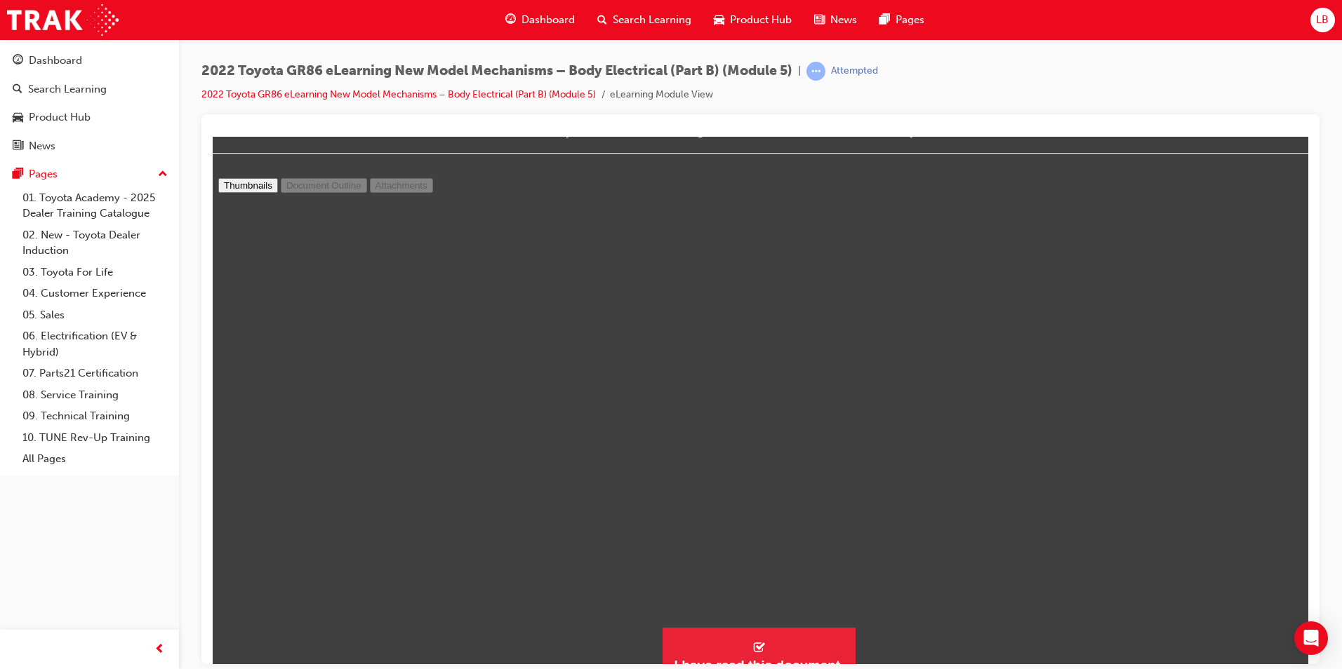
scroll to position [59, 0]
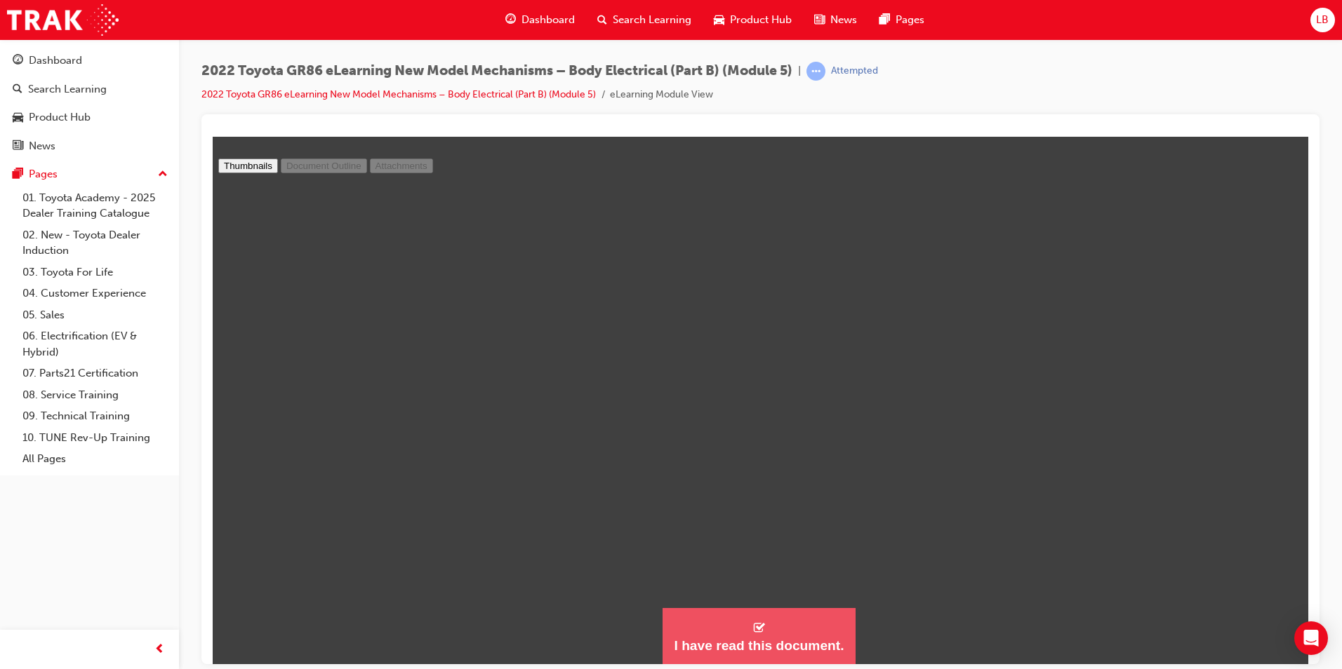
click at [779, 624] on button "I have read this document." at bounding box center [758, 636] width 192 height 57
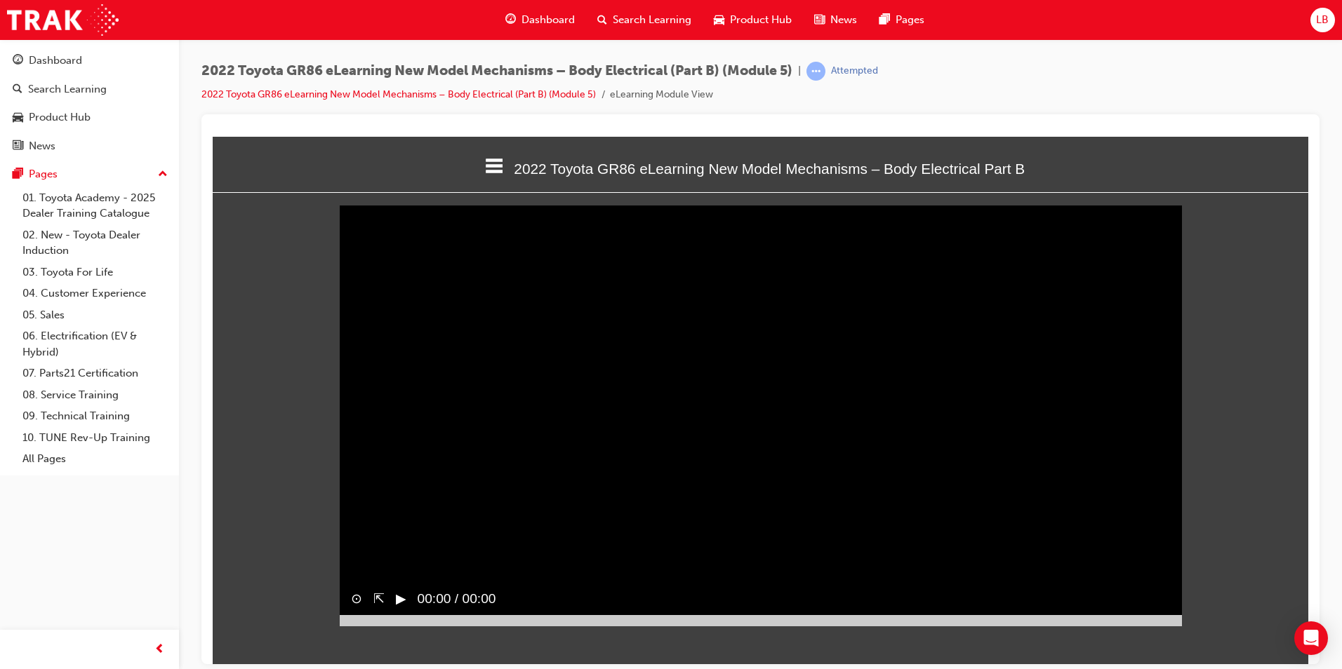
scroll to position [443, 1117]
click at [399, 609] on button "▶︎" at bounding box center [401, 599] width 11 height 20
click at [399, 609] on button "‖" at bounding box center [399, 599] width 7 height 20
click at [606, 288] on video "Sorry, your browser does not support embedded videos. Download Instead" at bounding box center [761, 415] width 842 height 421
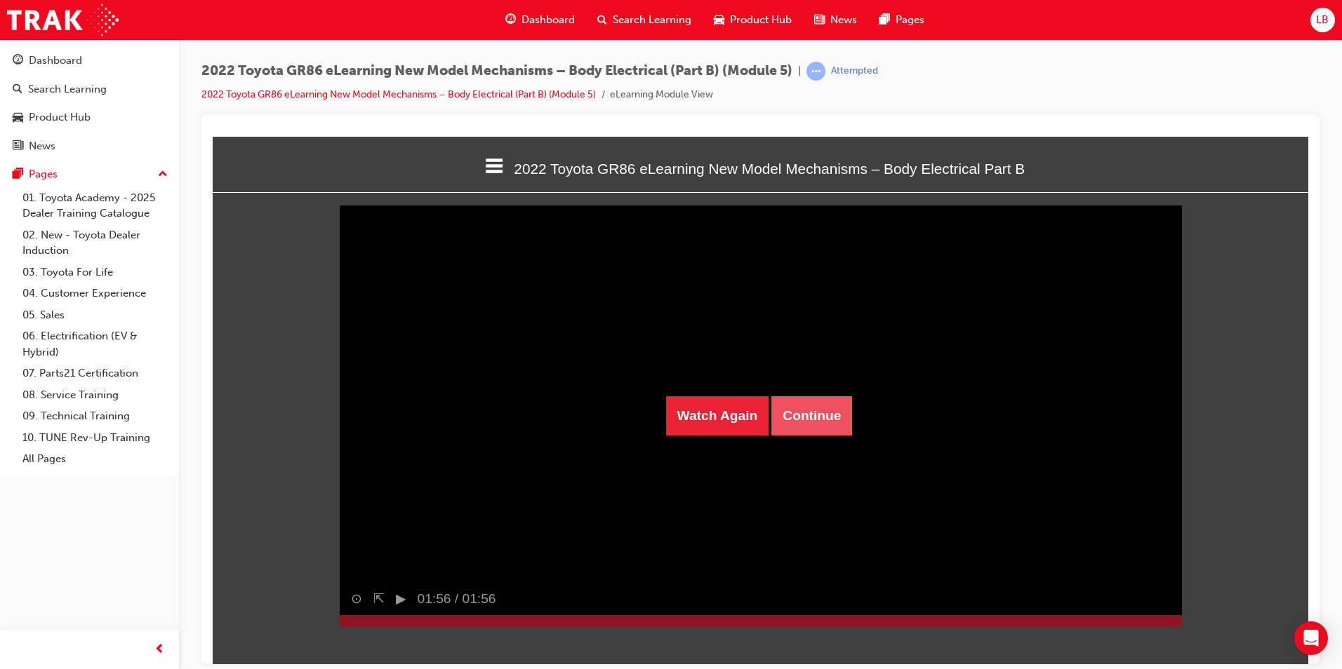
click at [822, 419] on button "Continue" at bounding box center [811, 415] width 81 height 39
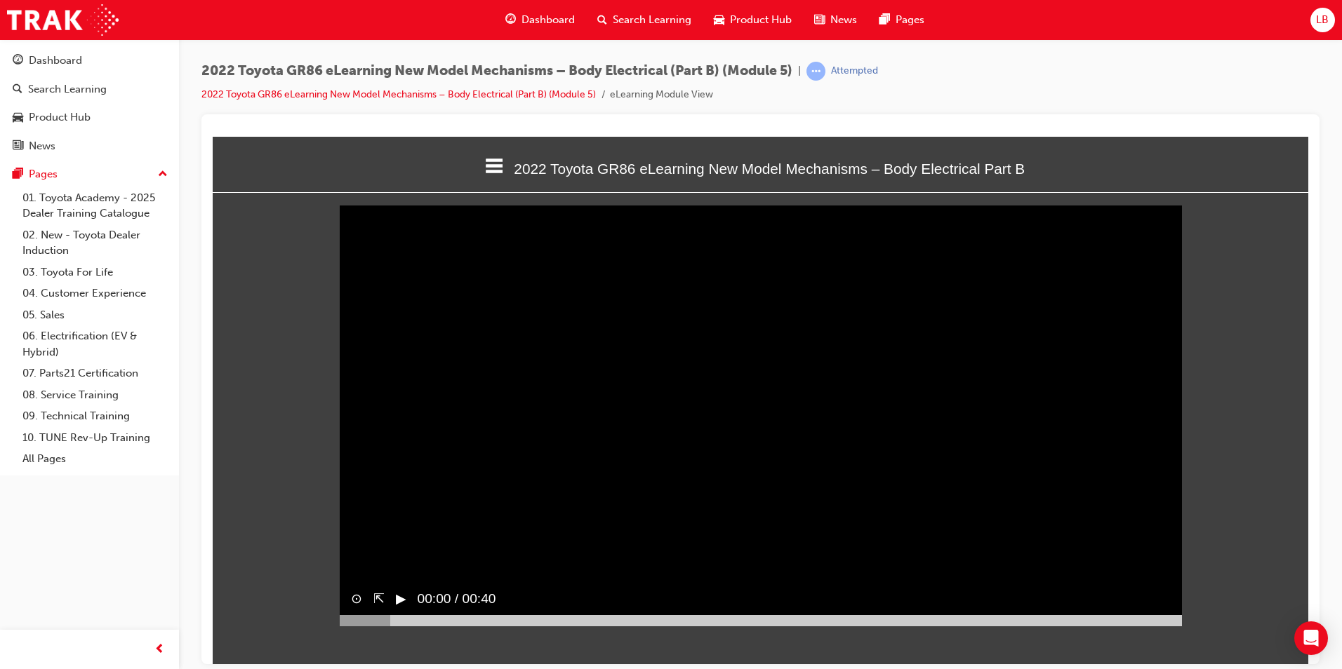
click at [398, 609] on button "▶︎" at bounding box center [401, 599] width 11 height 20
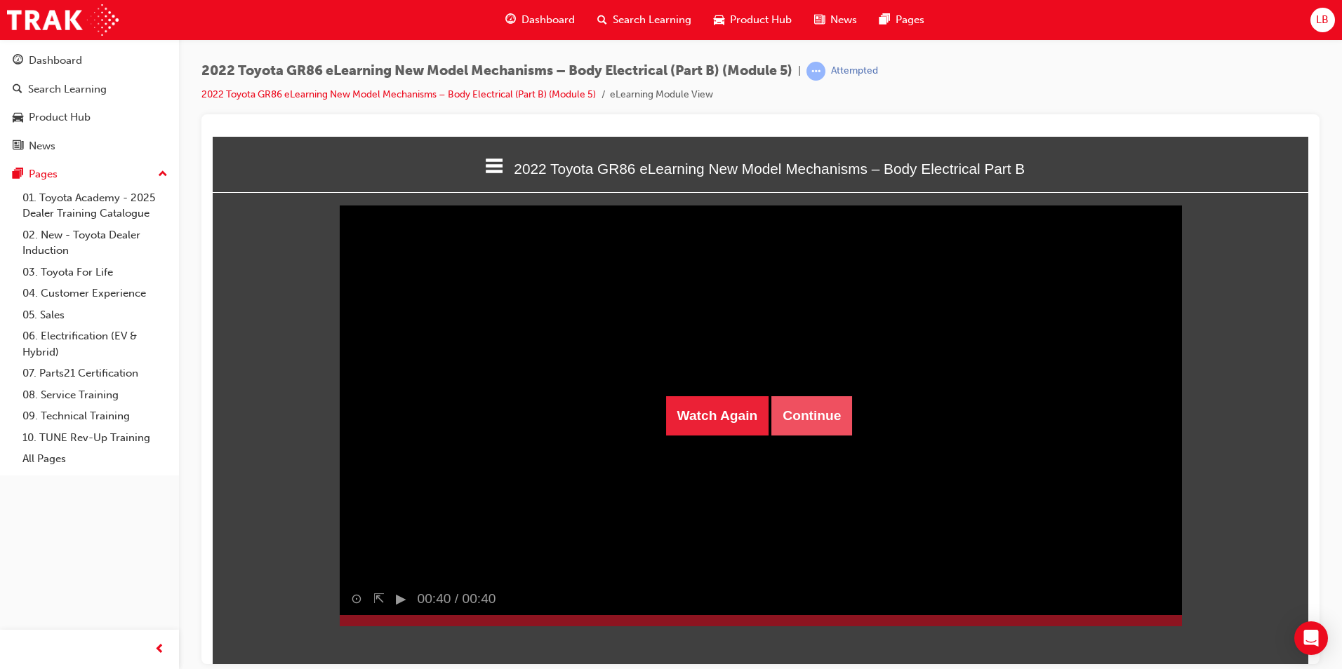
click at [824, 417] on button "Continue" at bounding box center [811, 415] width 81 height 39
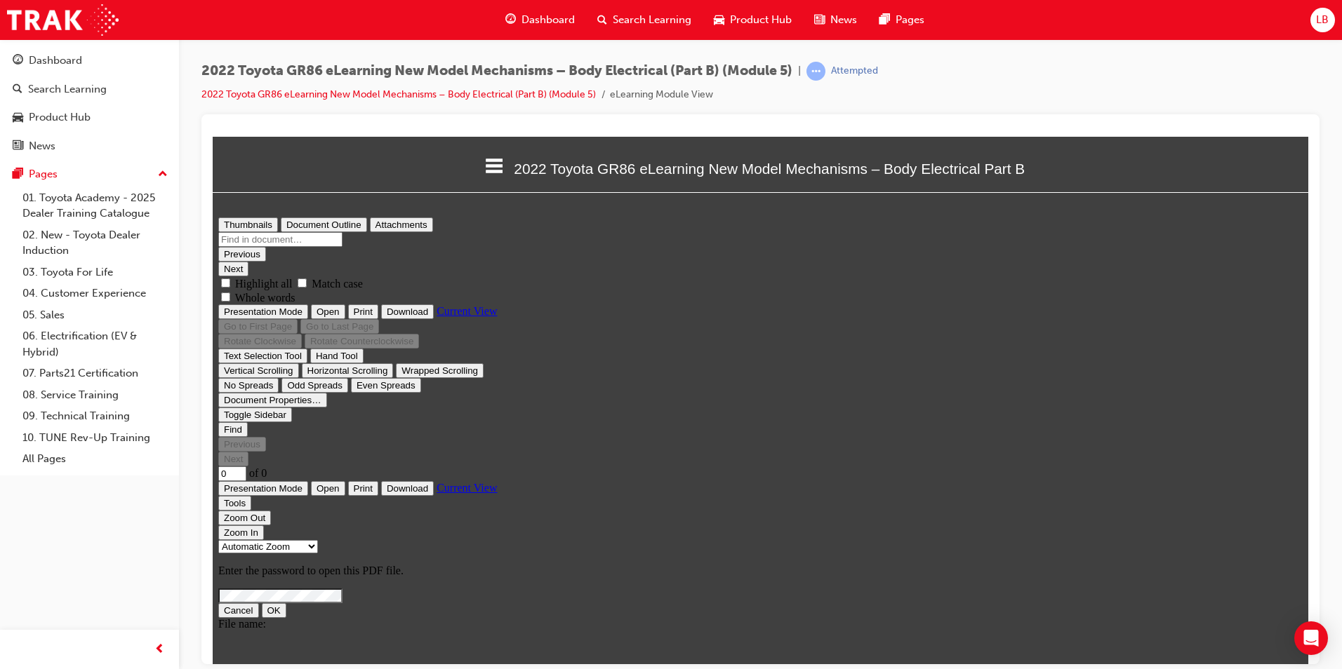
scroll to position [0, 0]
type input "1"
